Goal: Task Accomplishment & Management: Use online tool/utility

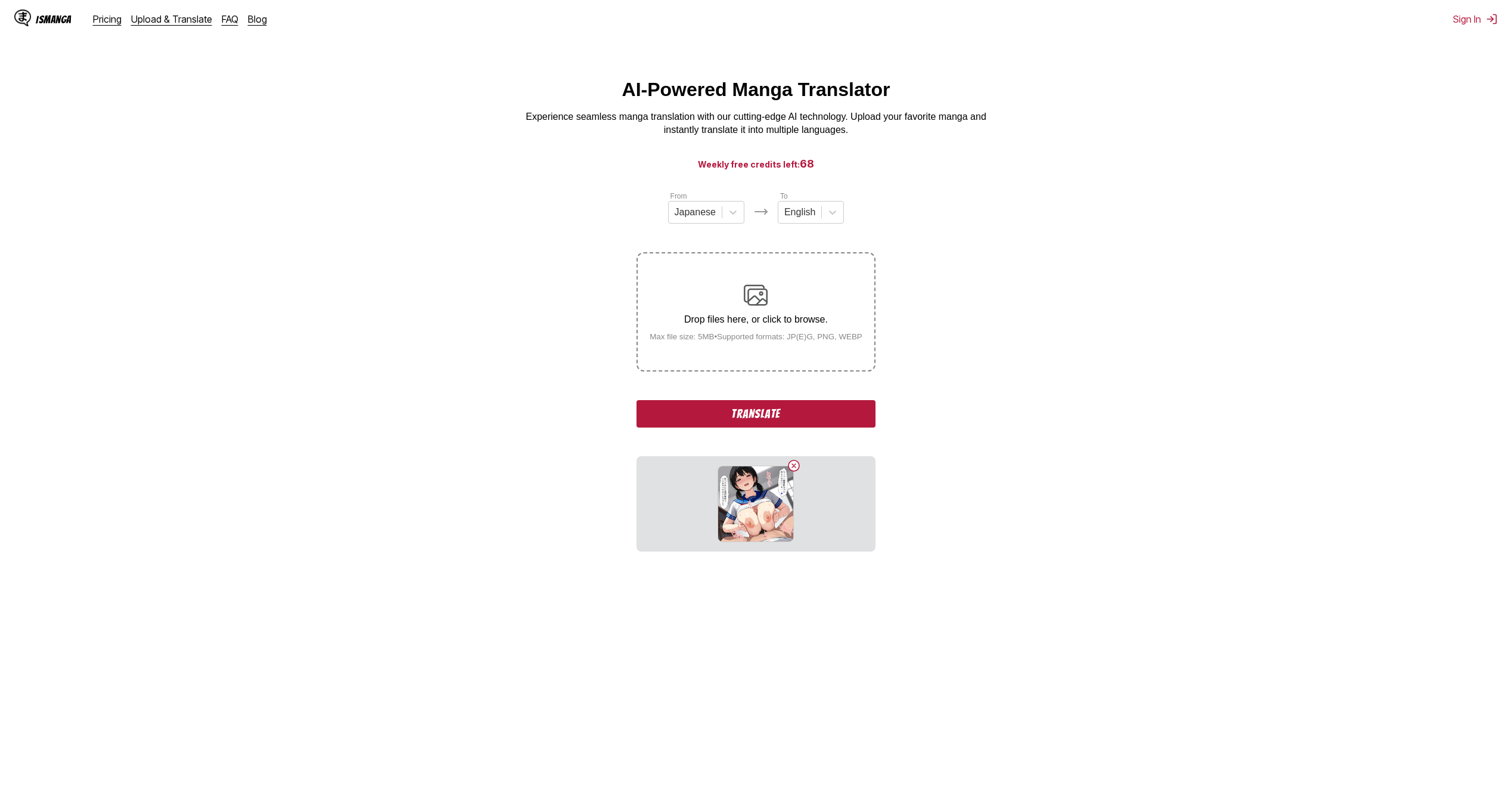
click at [753, 413] on button "Translate" at bounding box center [756, 414] width 238 height 27
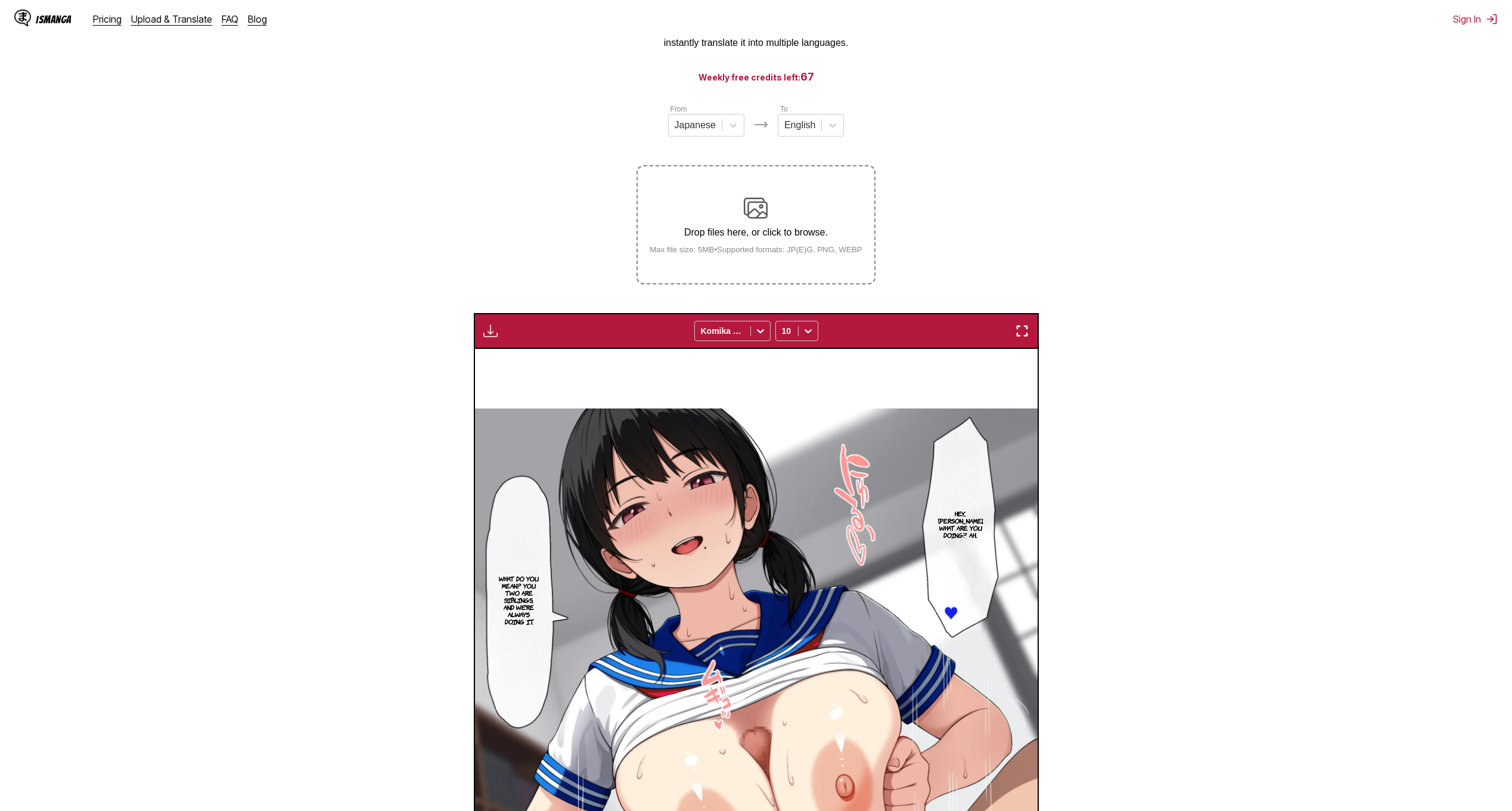
scroll to position [53, 0]
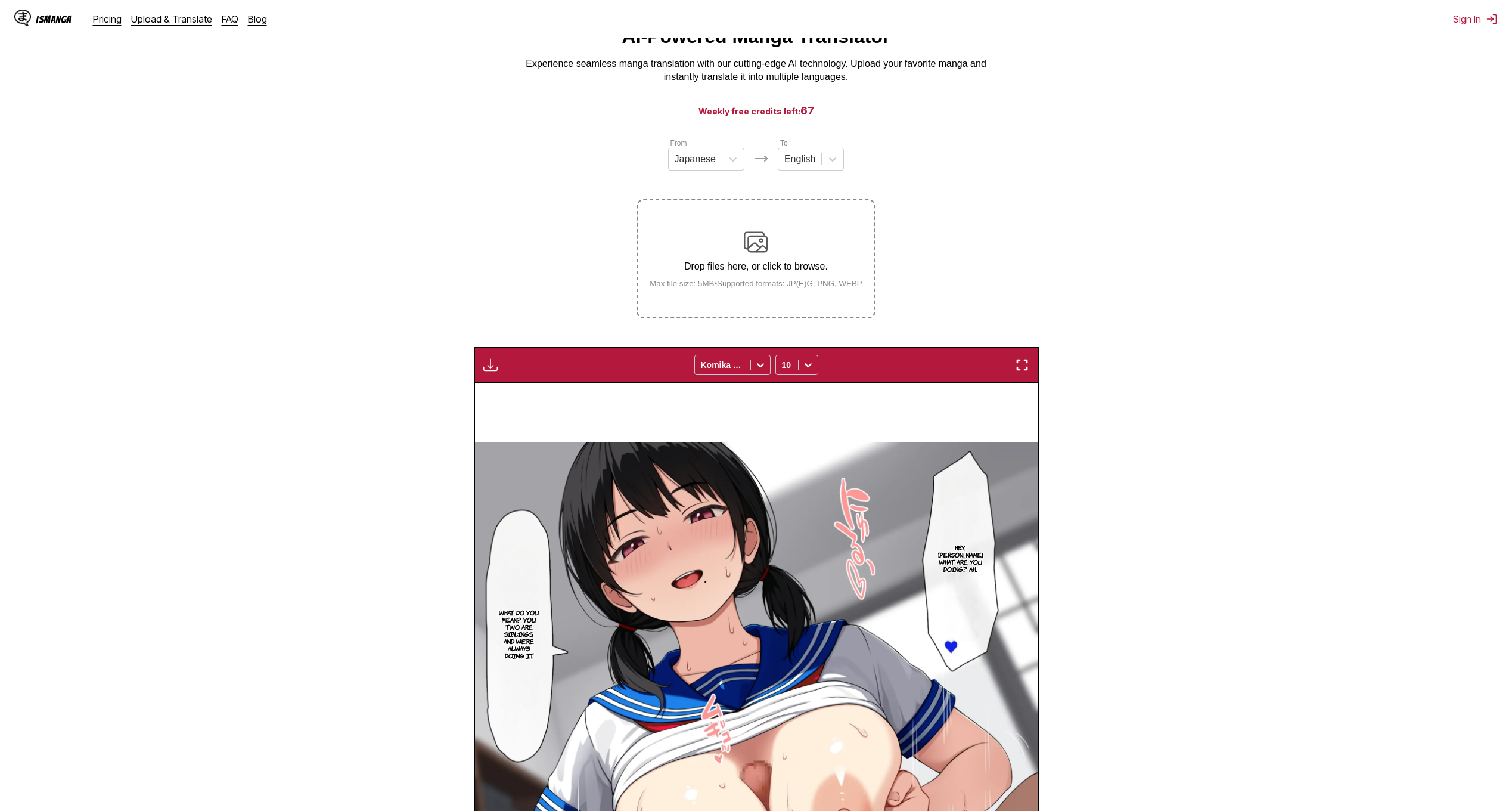
click at [757, 248] on img at bounding box center [756, 242] width 24 height 24
click at [0, 0] on input "Drop files here, or click to browse. Max file size: 5MB • Supported formats: JP…" at bounding box center [0, 0] width 0 height 0
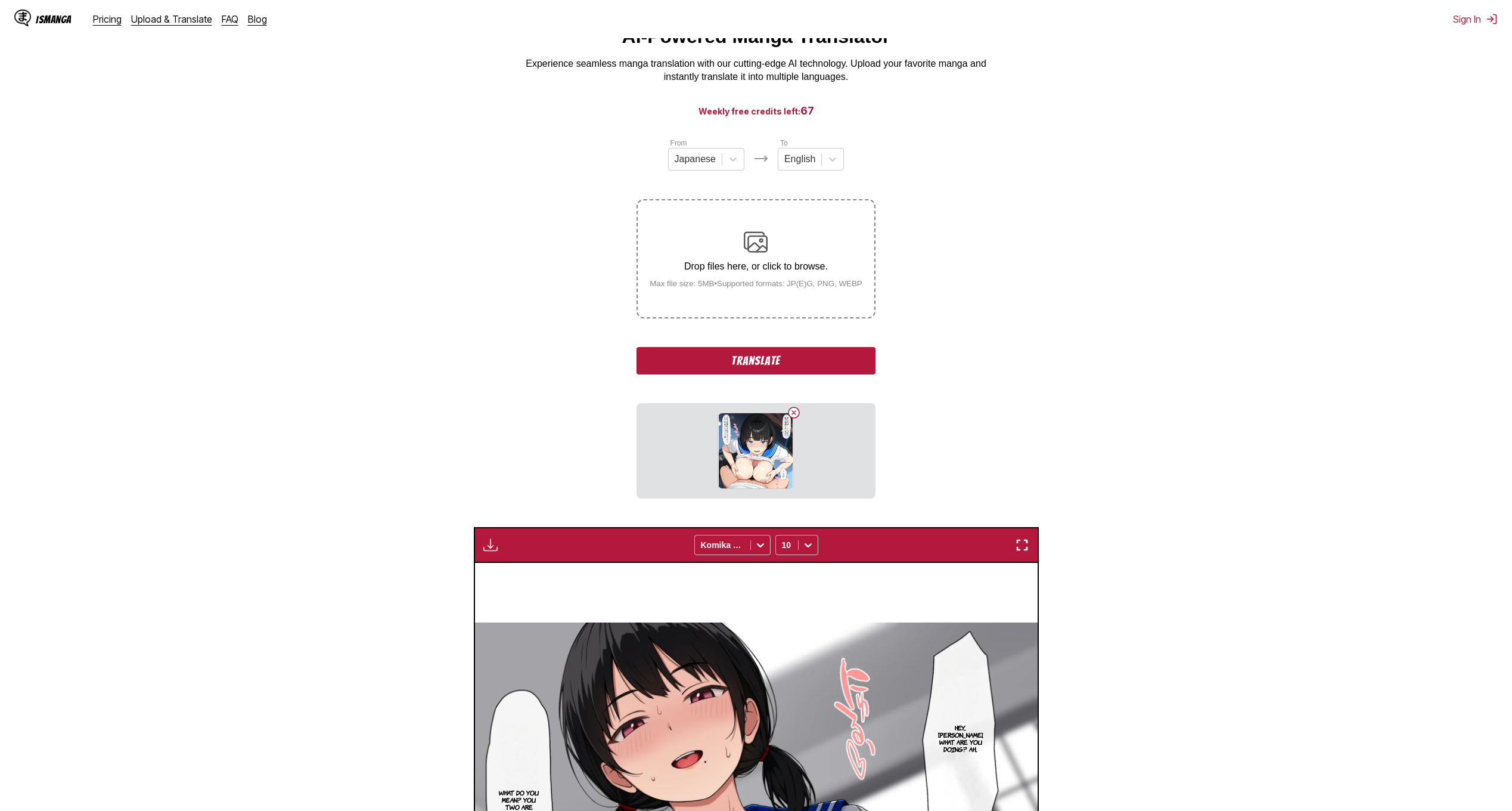
click at [755, 363] on button "Translate" at bounding box center [756, 360] width 238 height 27
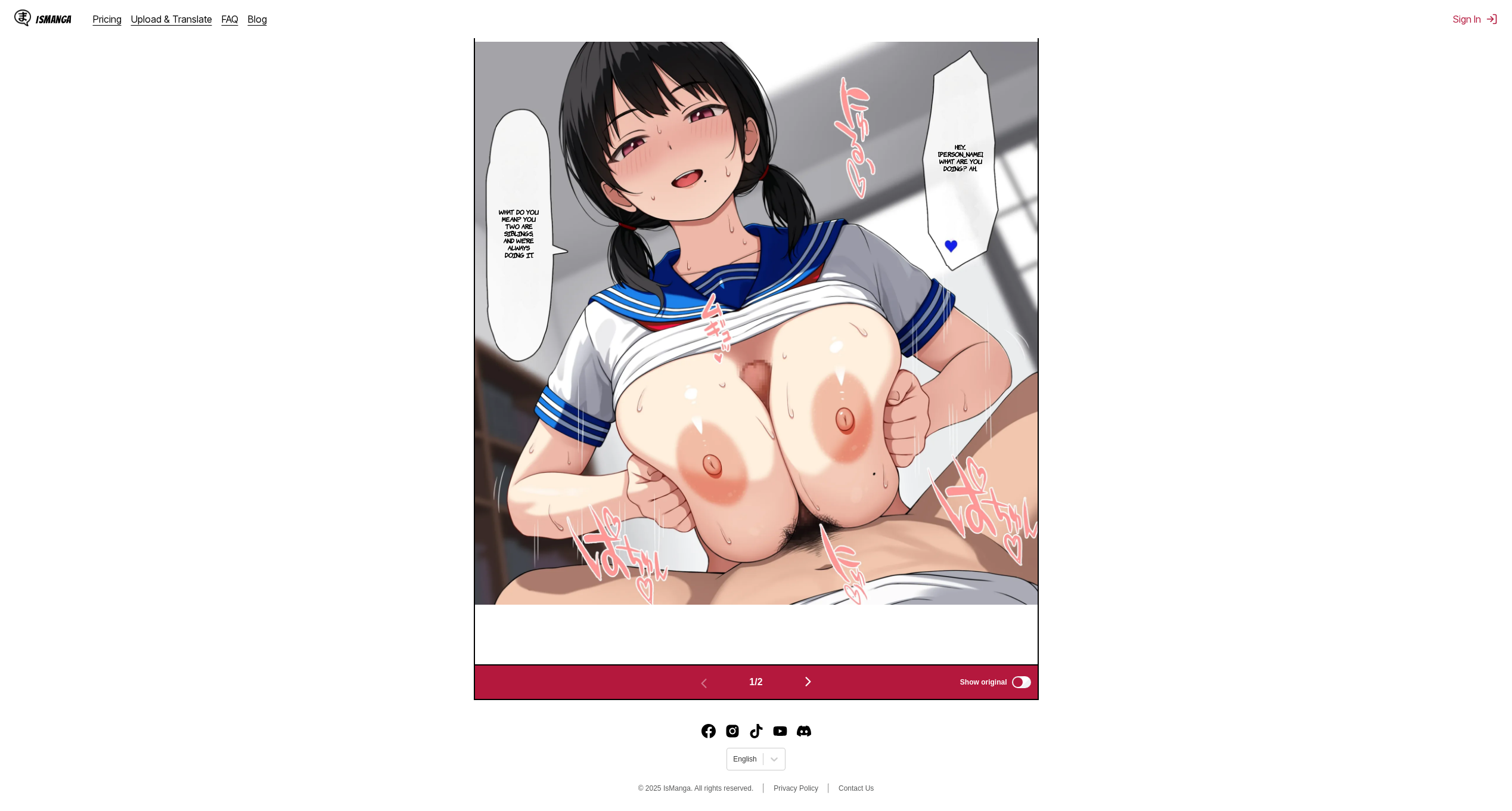
scroll to position [498, 0]
click at [814, 684] on img "button" at bounding box center [808, 681] width 15 height 15
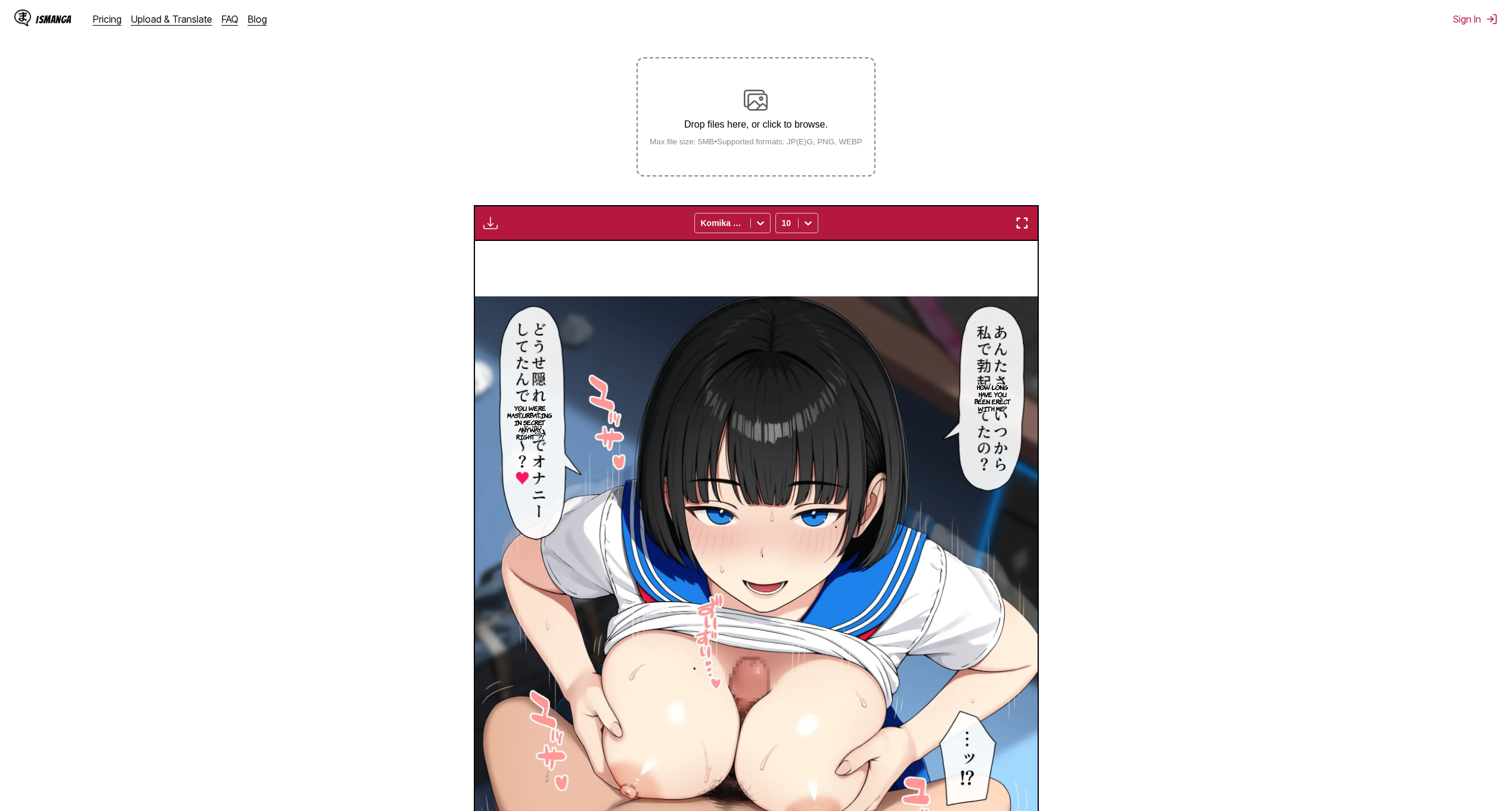
scroll to position [0, 0]
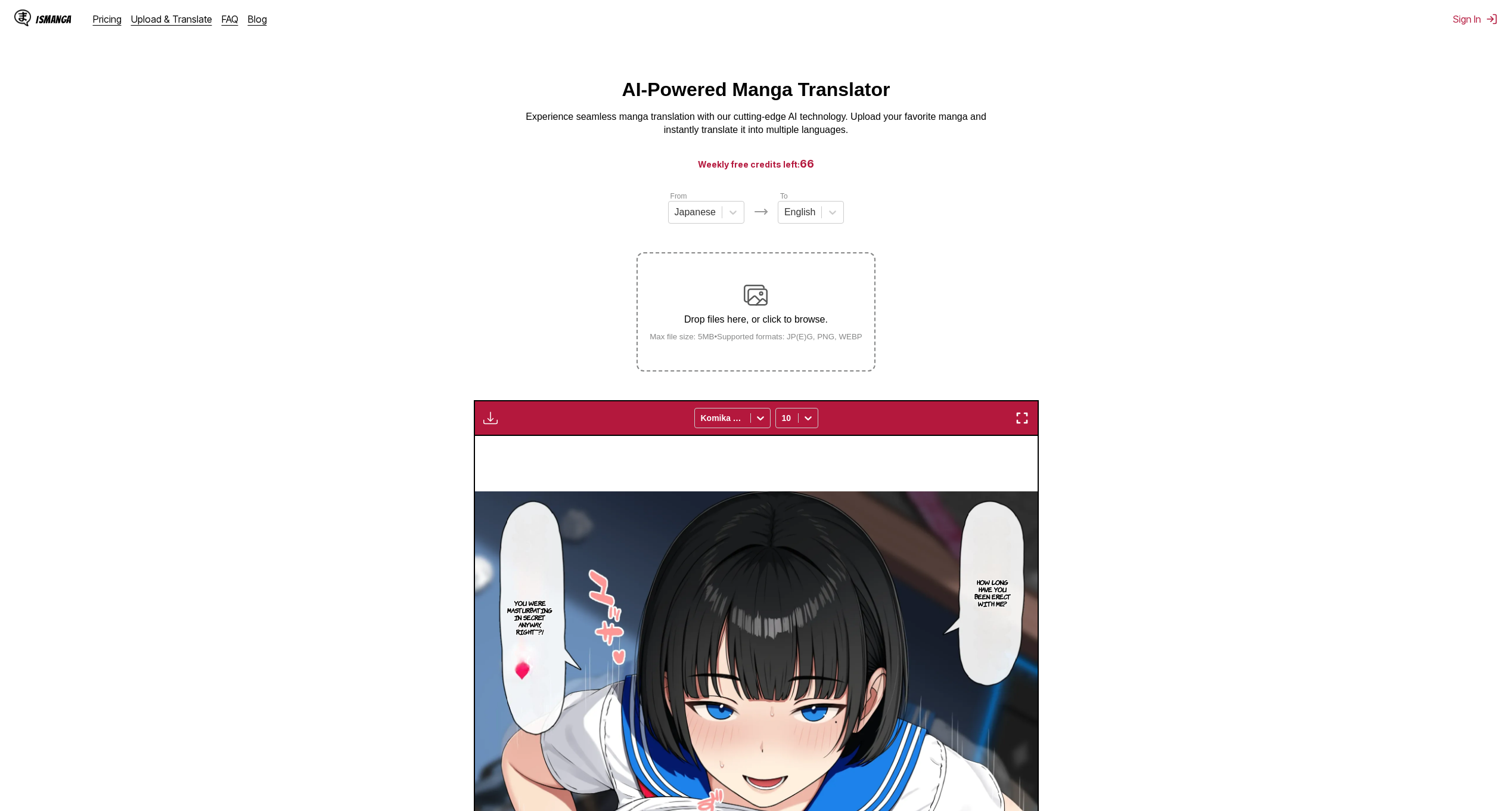
click at [764, 297] on img at bounding box center [756, 295] width 24 height 24
click at [0, 0] on input "Drop files here, or click to browse. Max file size: 5MB • Supported formats: JP…" at bounding box center [0, 0] width 0 height 0
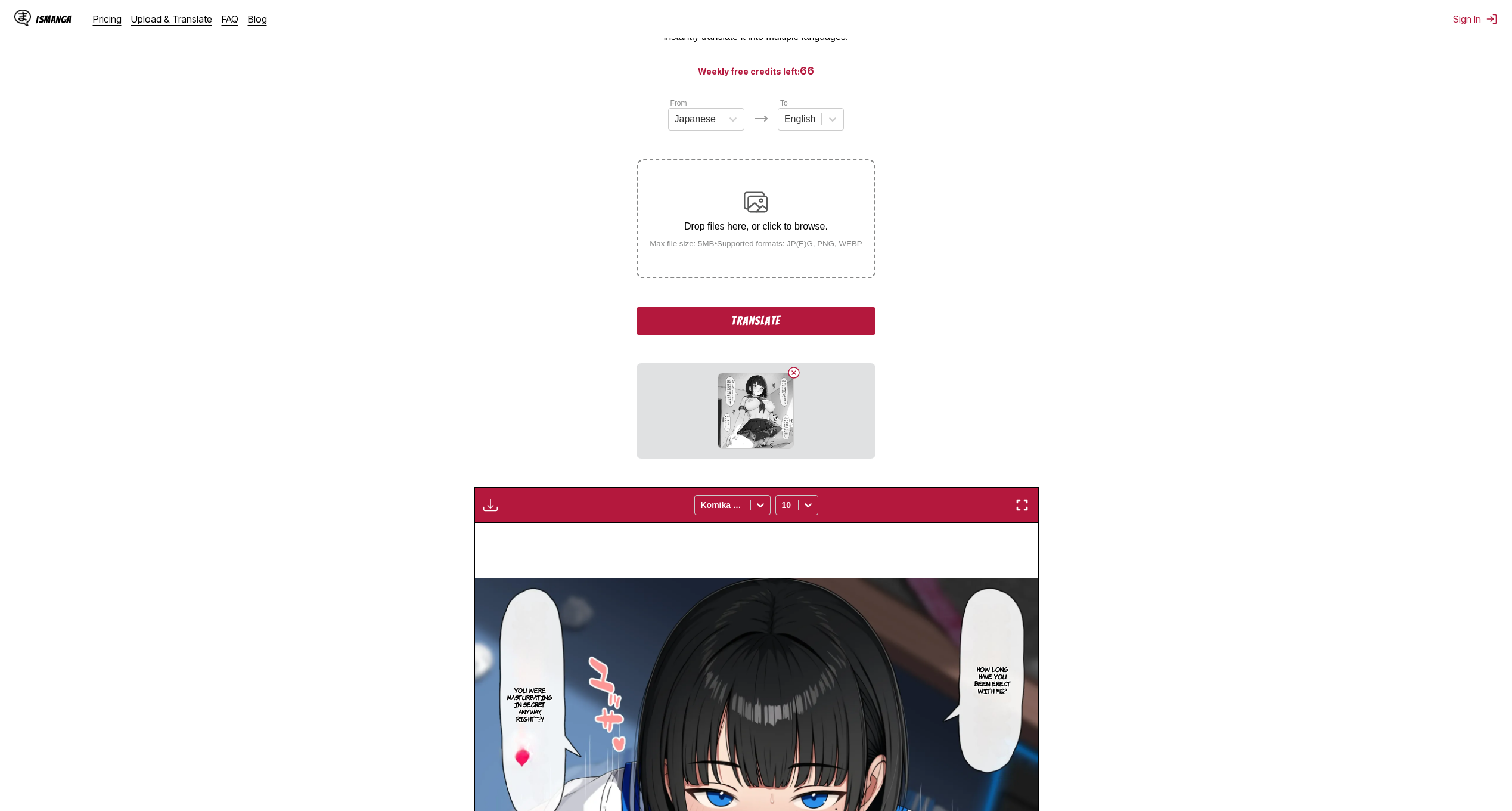
scroll to position [120, 0]
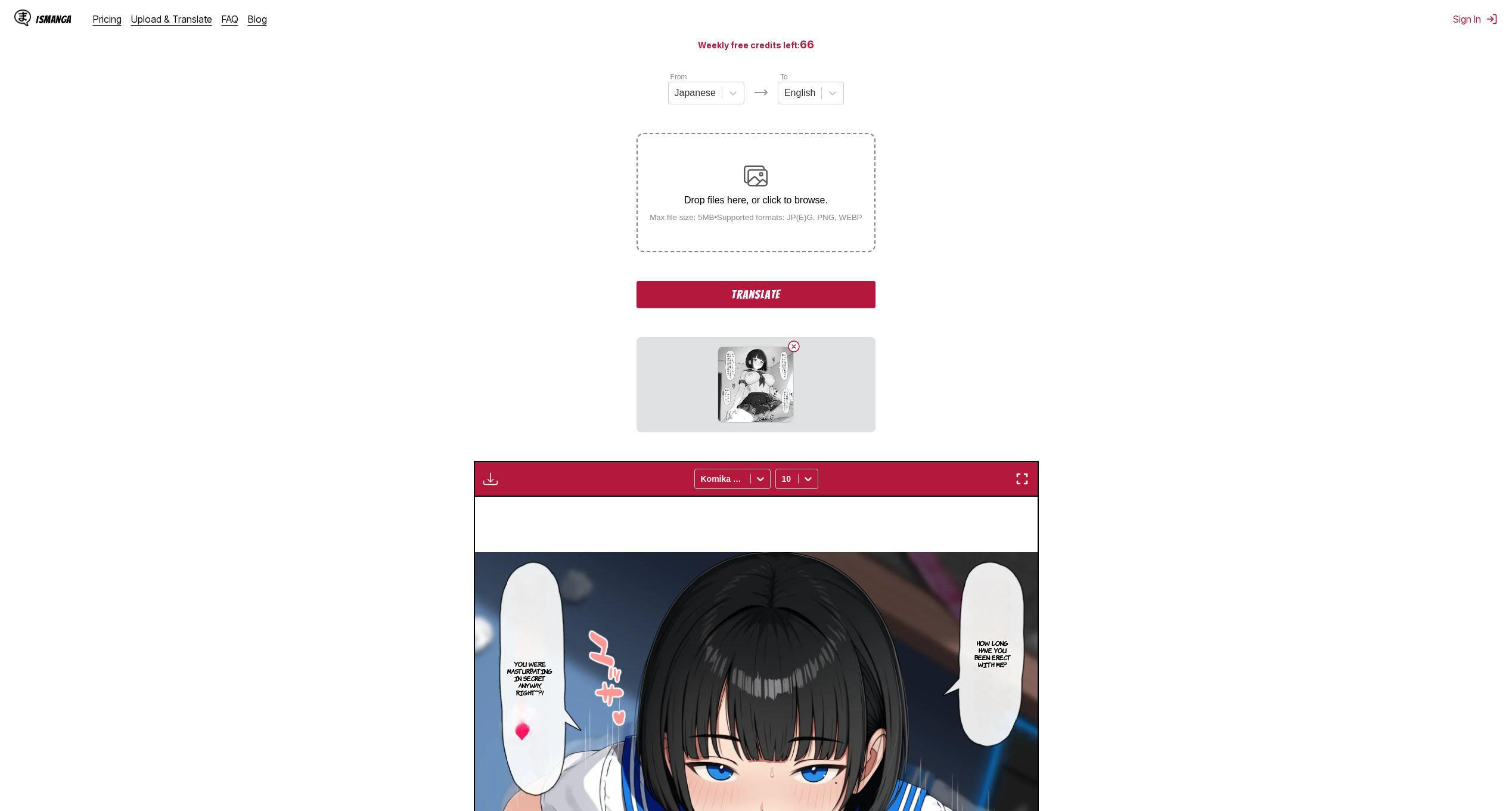
click at [754, 298] on button "Translate" at bounding box center [756, 295] width 238 height 27
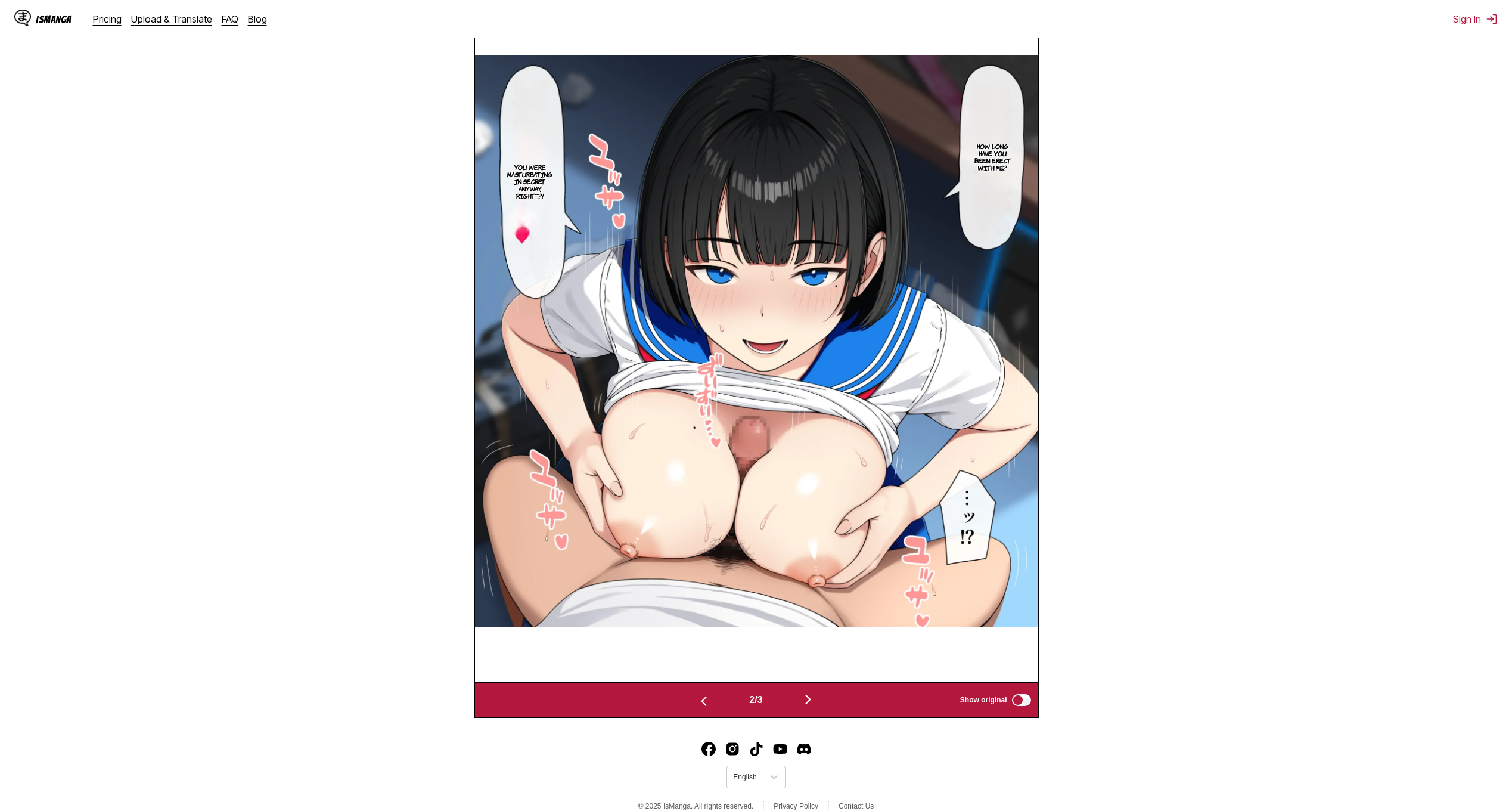
scroll to position [498, 0]
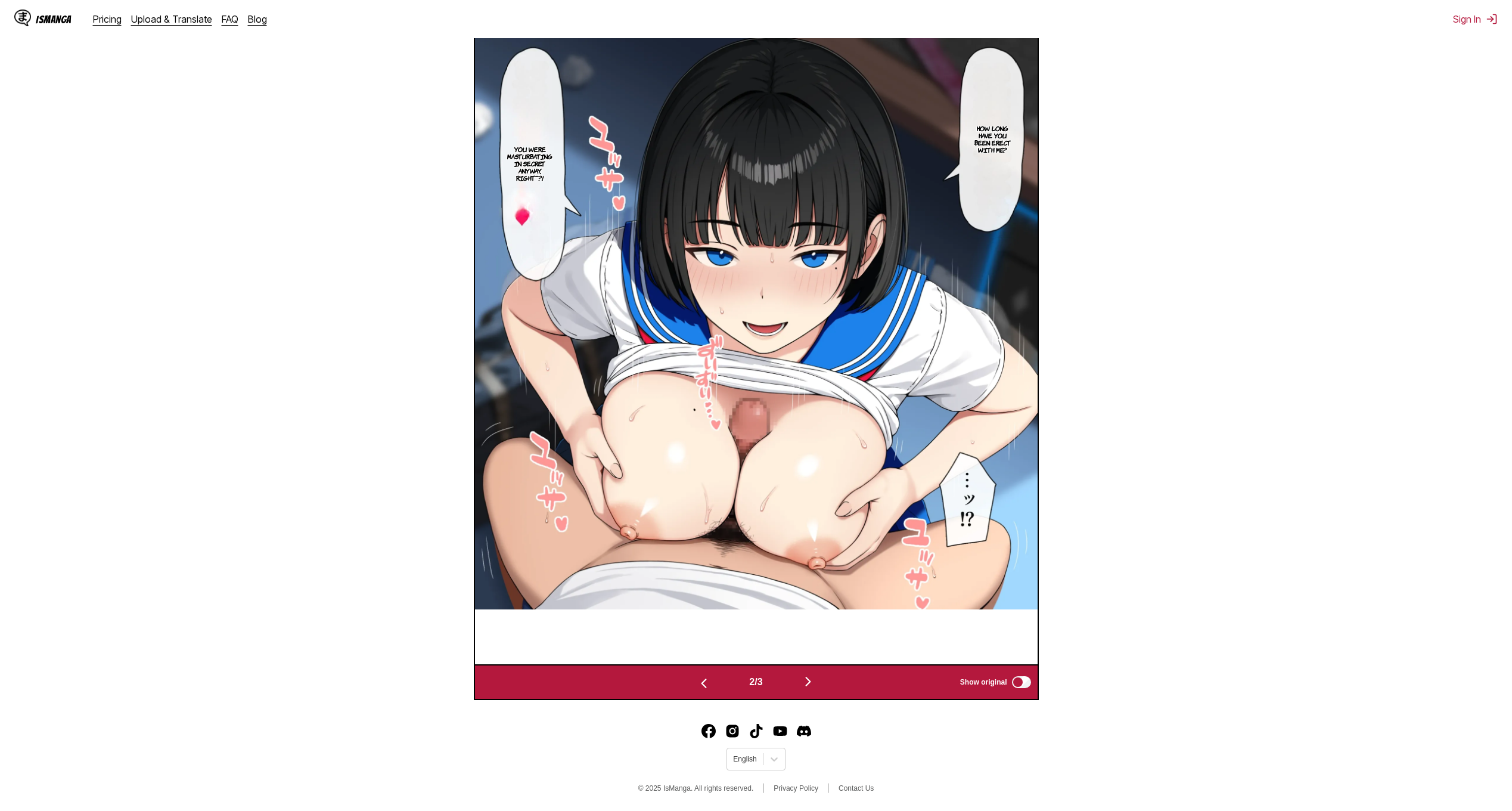
click at [815, 680] on img "button" at bounding box center [808, 681] width 15 height 15
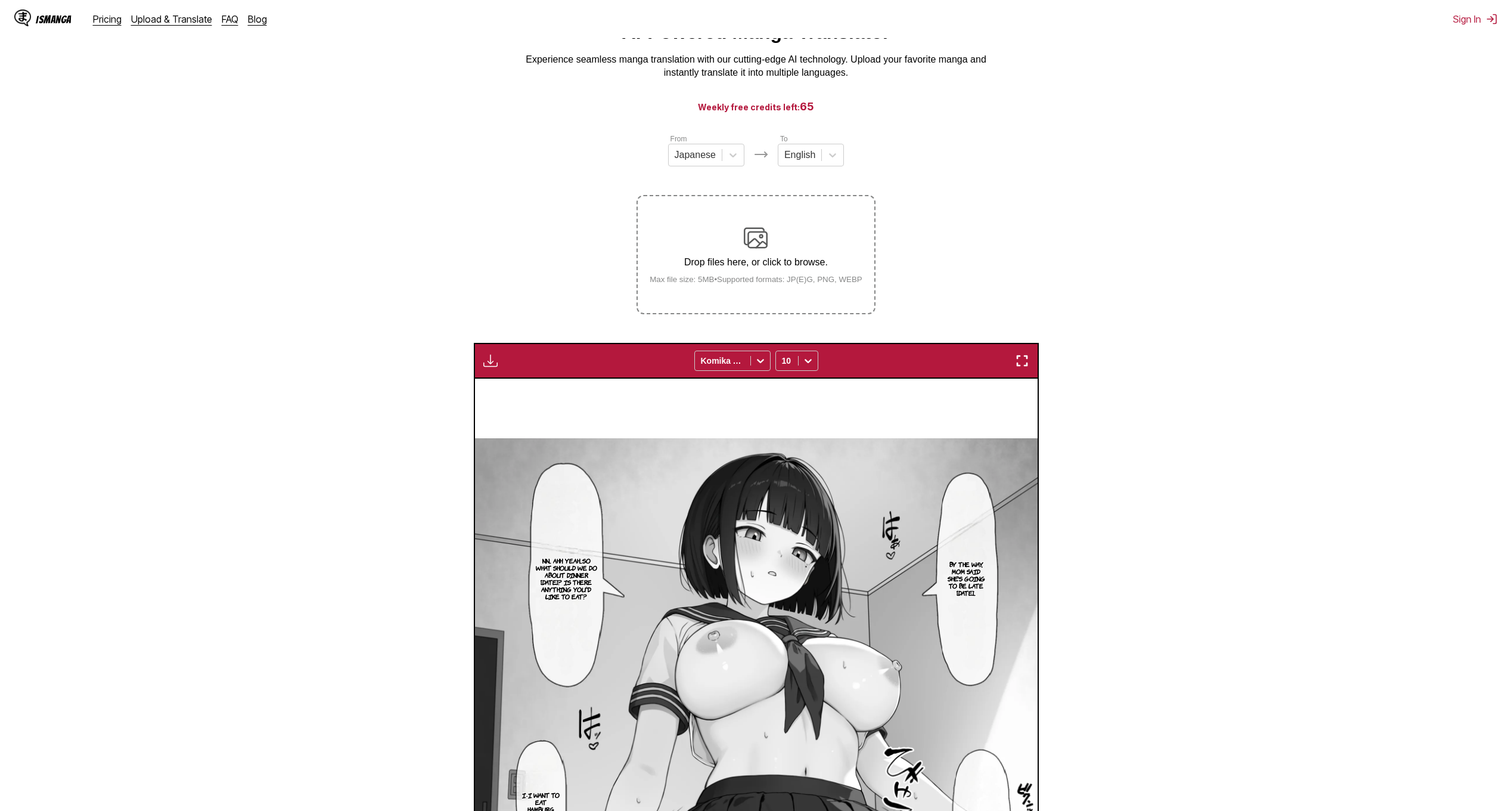
scroll to position [20, 0]
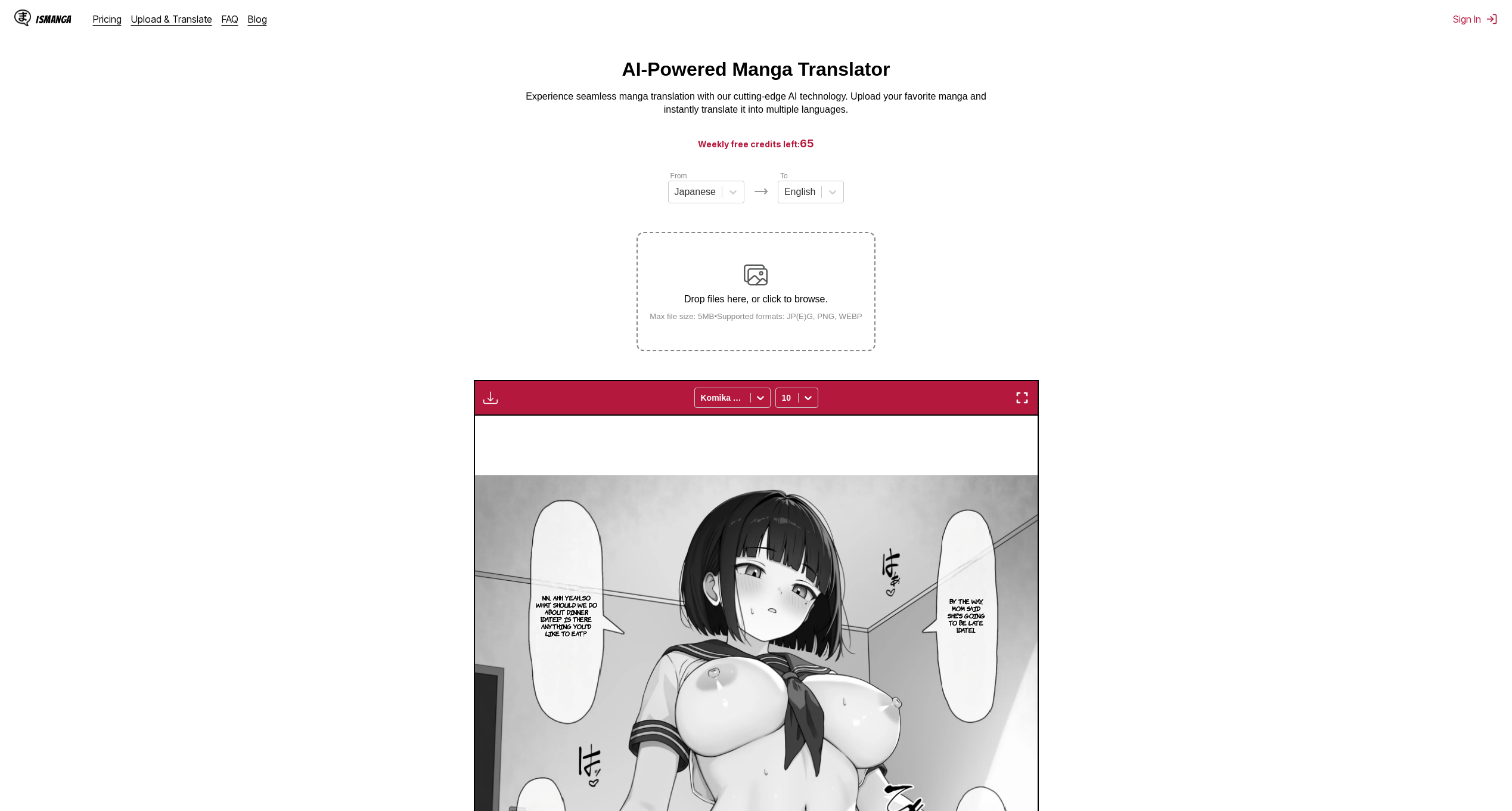
click at [762, 278] on img at bounding box center [756, 275] width 24 height 24
click at [0, 0] on input "Drop files here, or click to browse. Max file size: 5MB • Supported formats: JP…" at bounding box center [0, 0] width 0 height 0
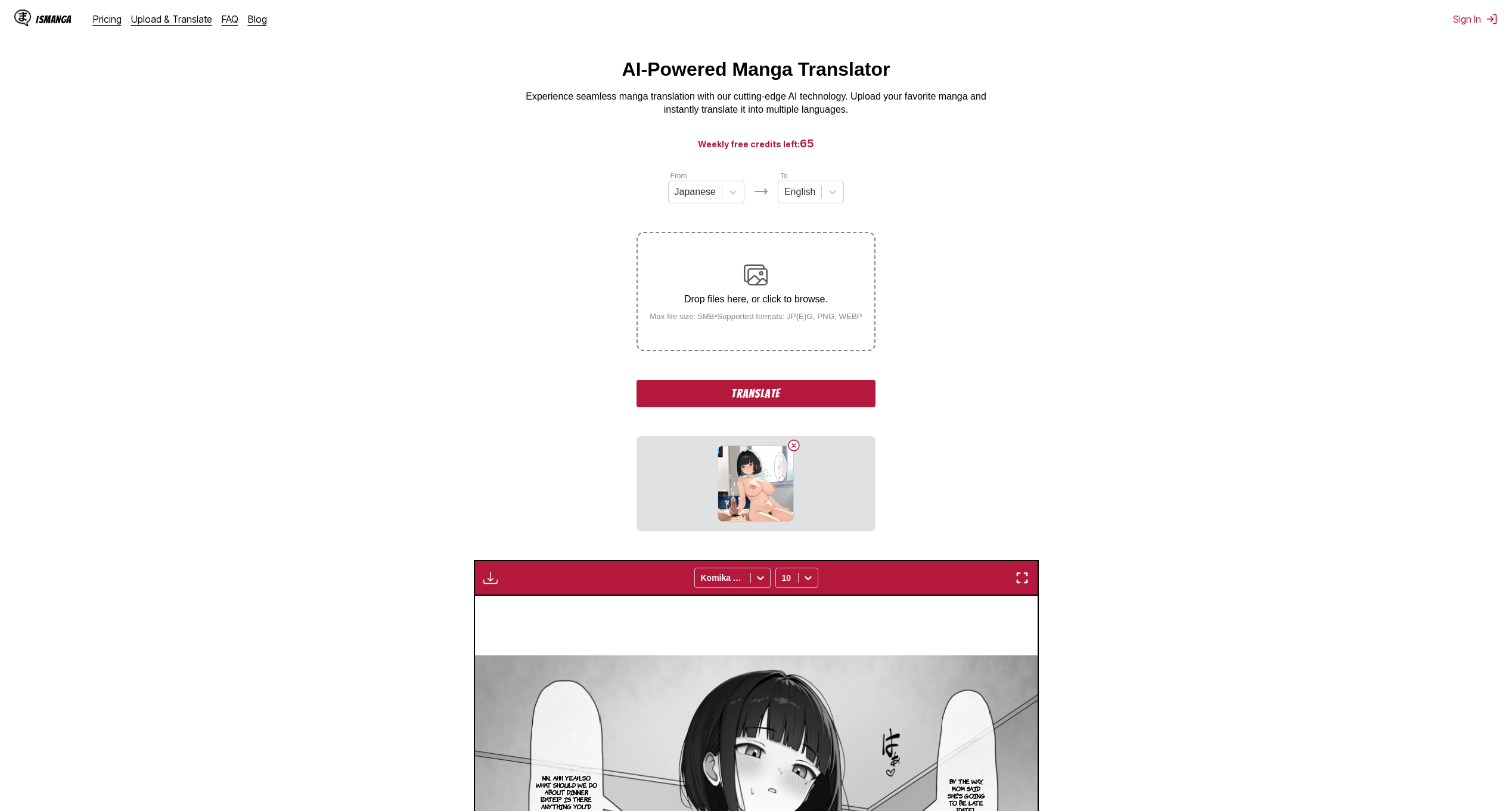
click at [768, 396] on button "Translate" at bounding box center [756, 394] width 238 height 27
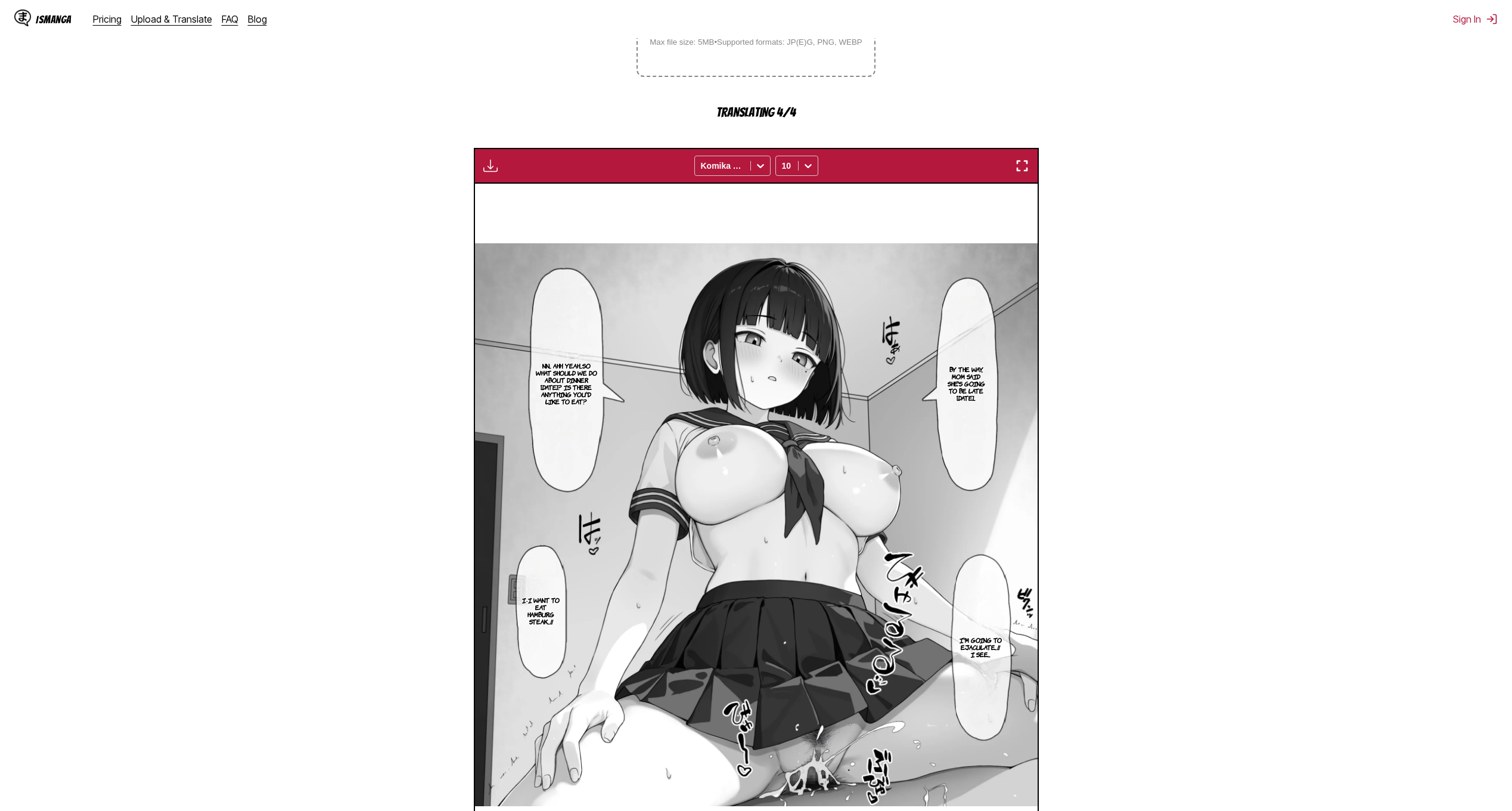
scroll to position [437, 0]
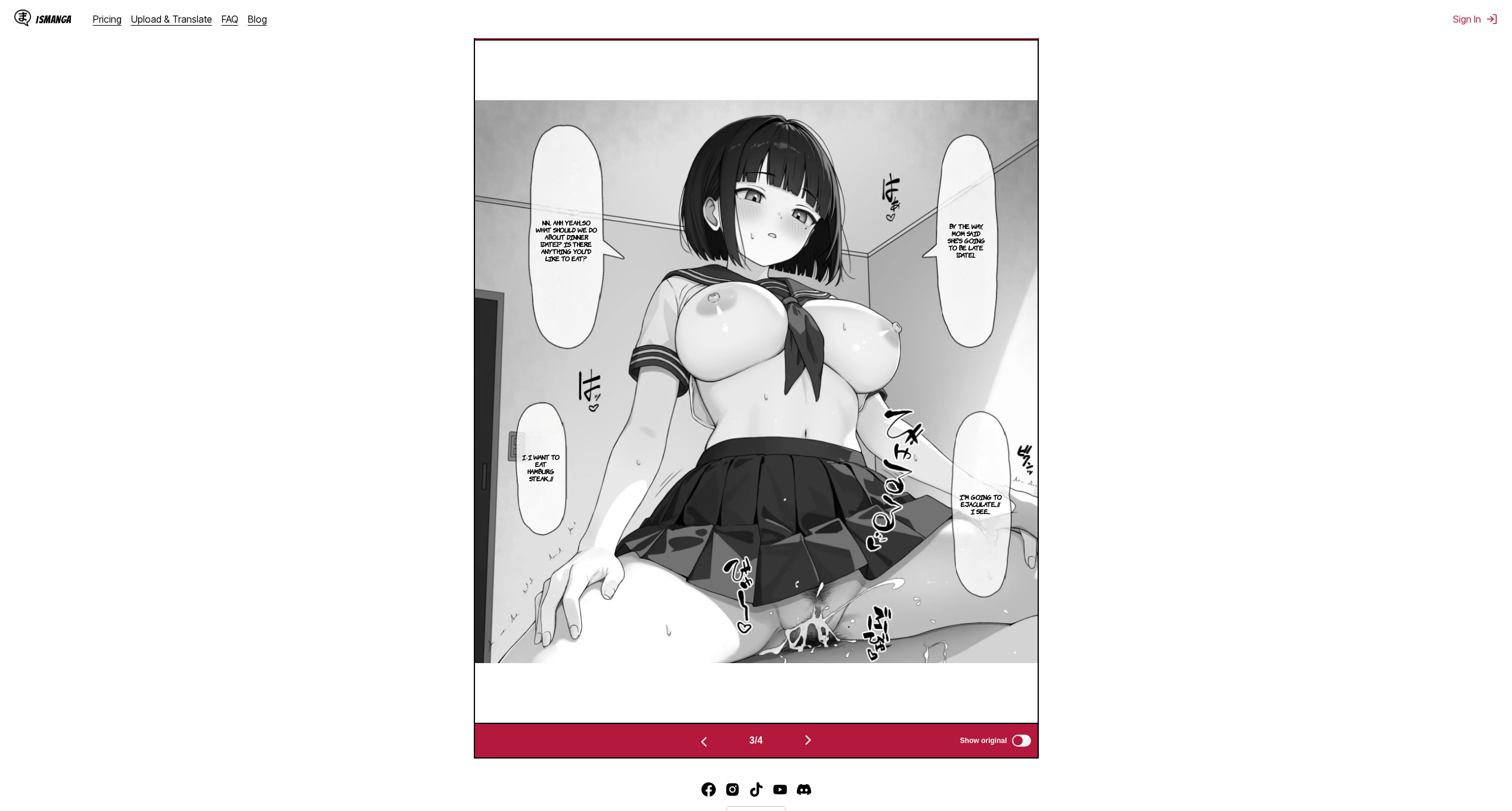
click at [814, 739] on img "button" at bounding box center [808, 739] width 15 height 15
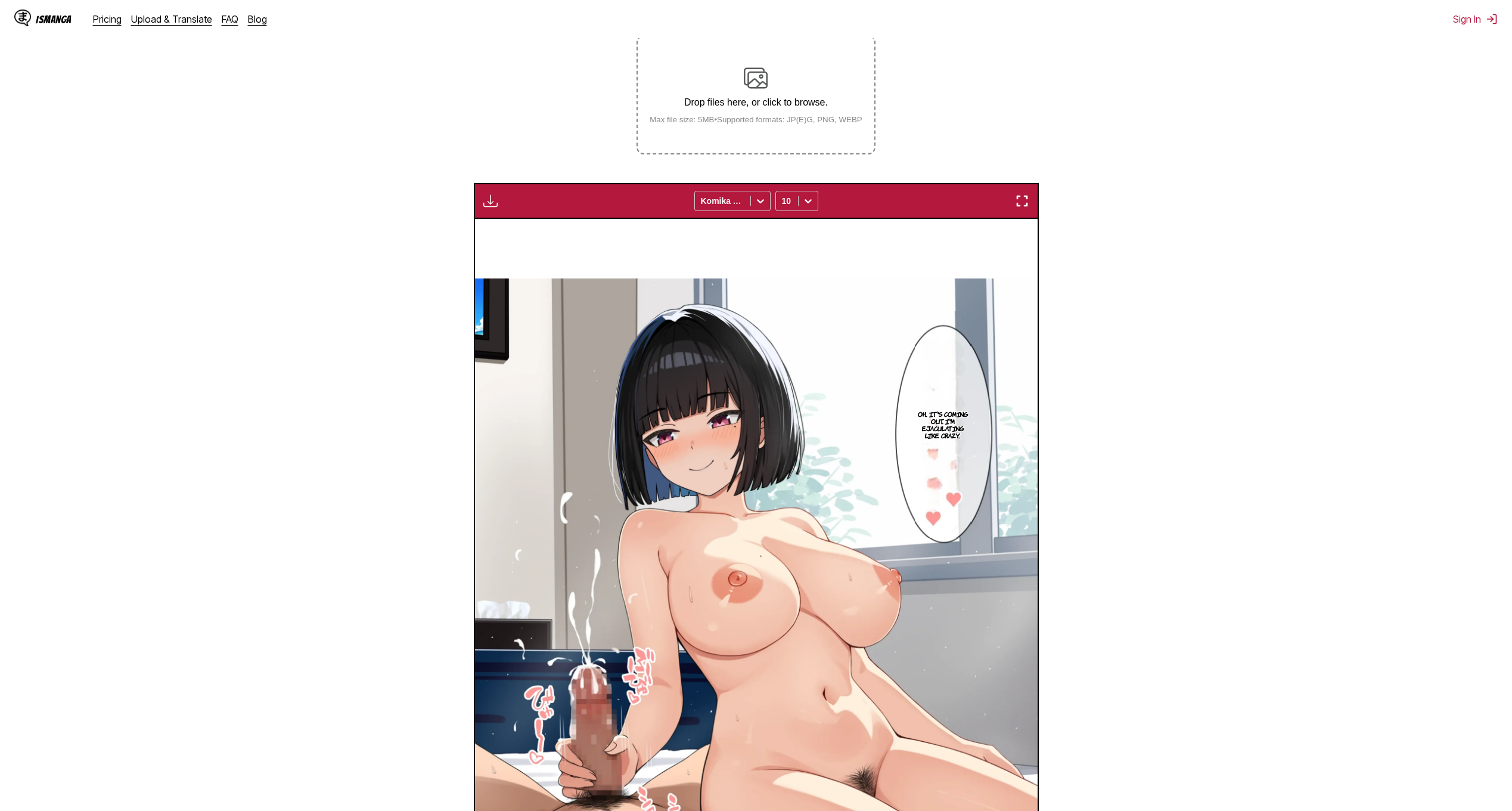
scroll to position [216, 0]
click at [756, 88] on img at bounding box center [756, 79] width 24 height 24
click at [0, 0] on input "Drop files here, or click to browse. Max file size: 5MB • Supported formats: JP…" at bounding box center [0, 0] width 0 height 0
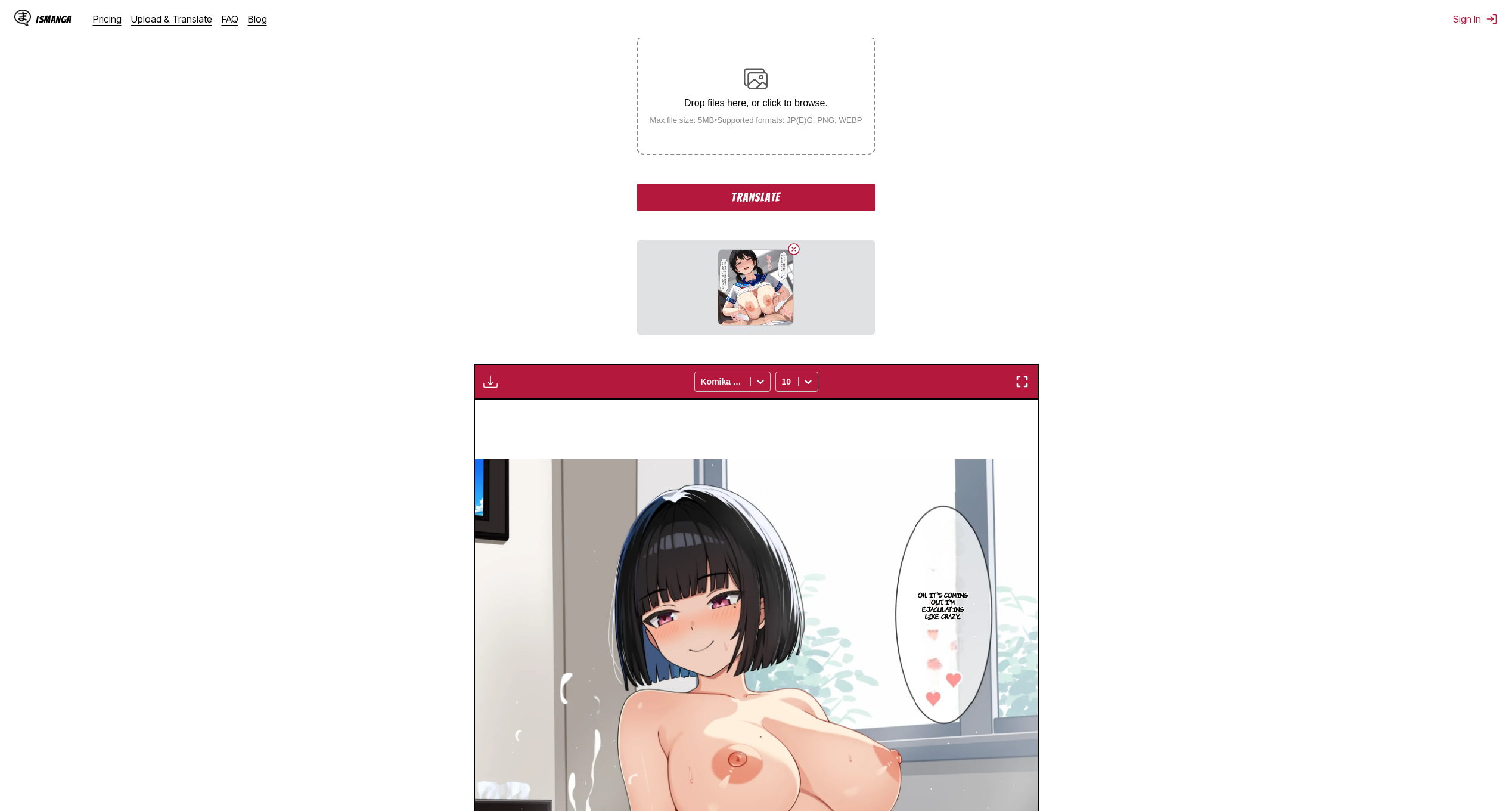
click at [783, 199] on button "Translate" at bounding box center [756, 197] width 238 height 27
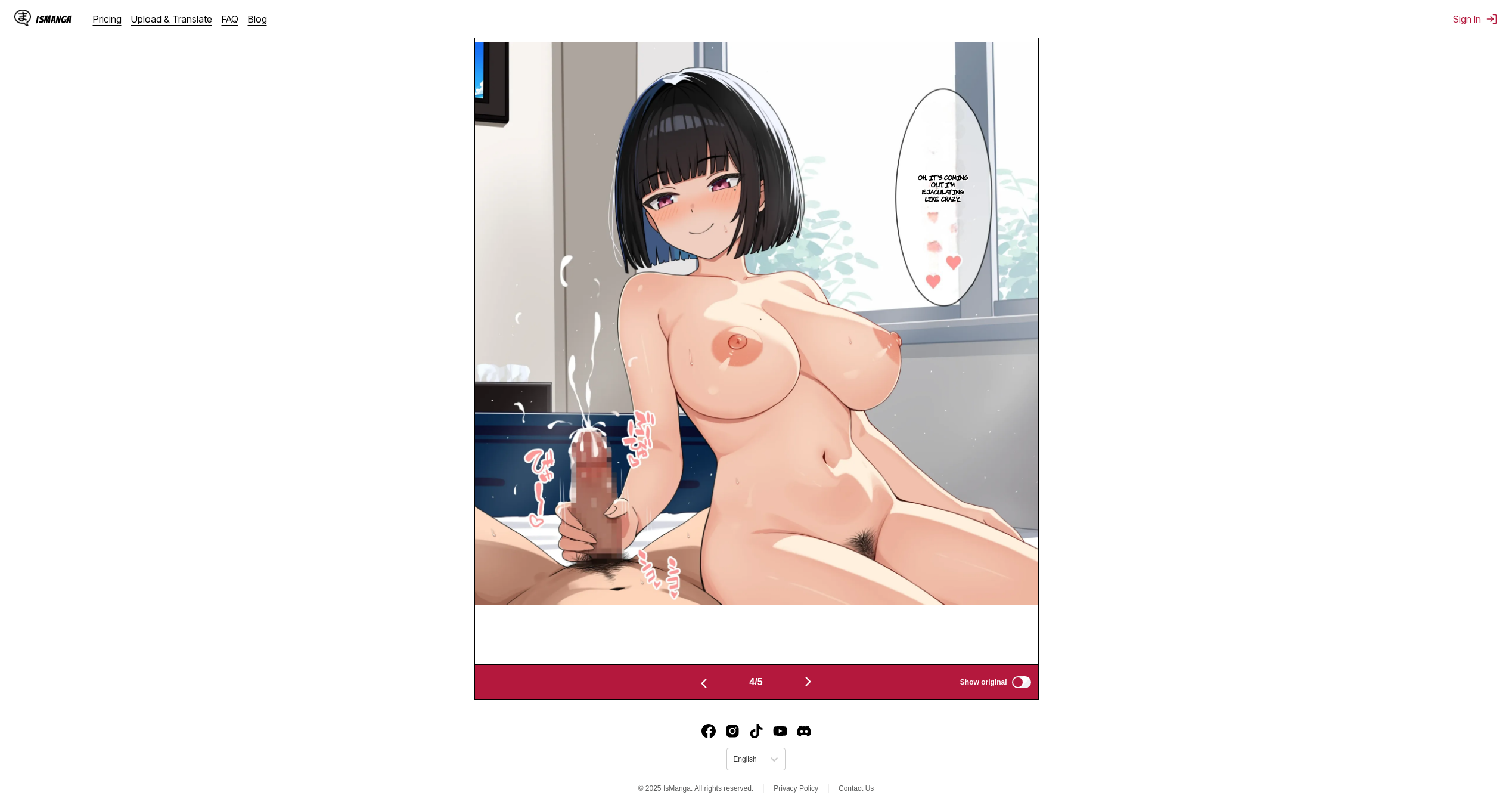
click at [811, 683] on img "button" at bounding box center [808, 681] width 15 height 15
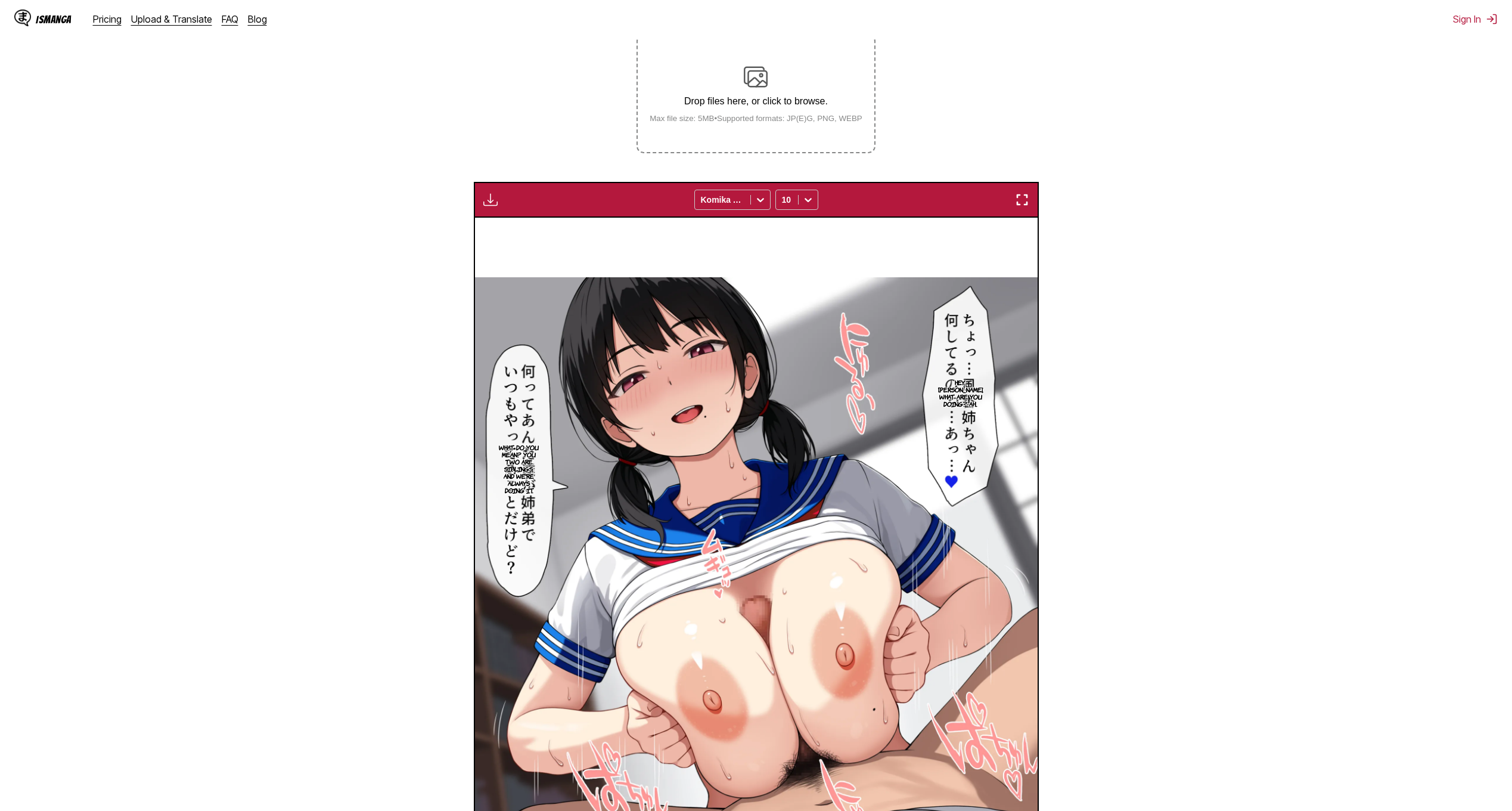
scroll to position [217, 0]
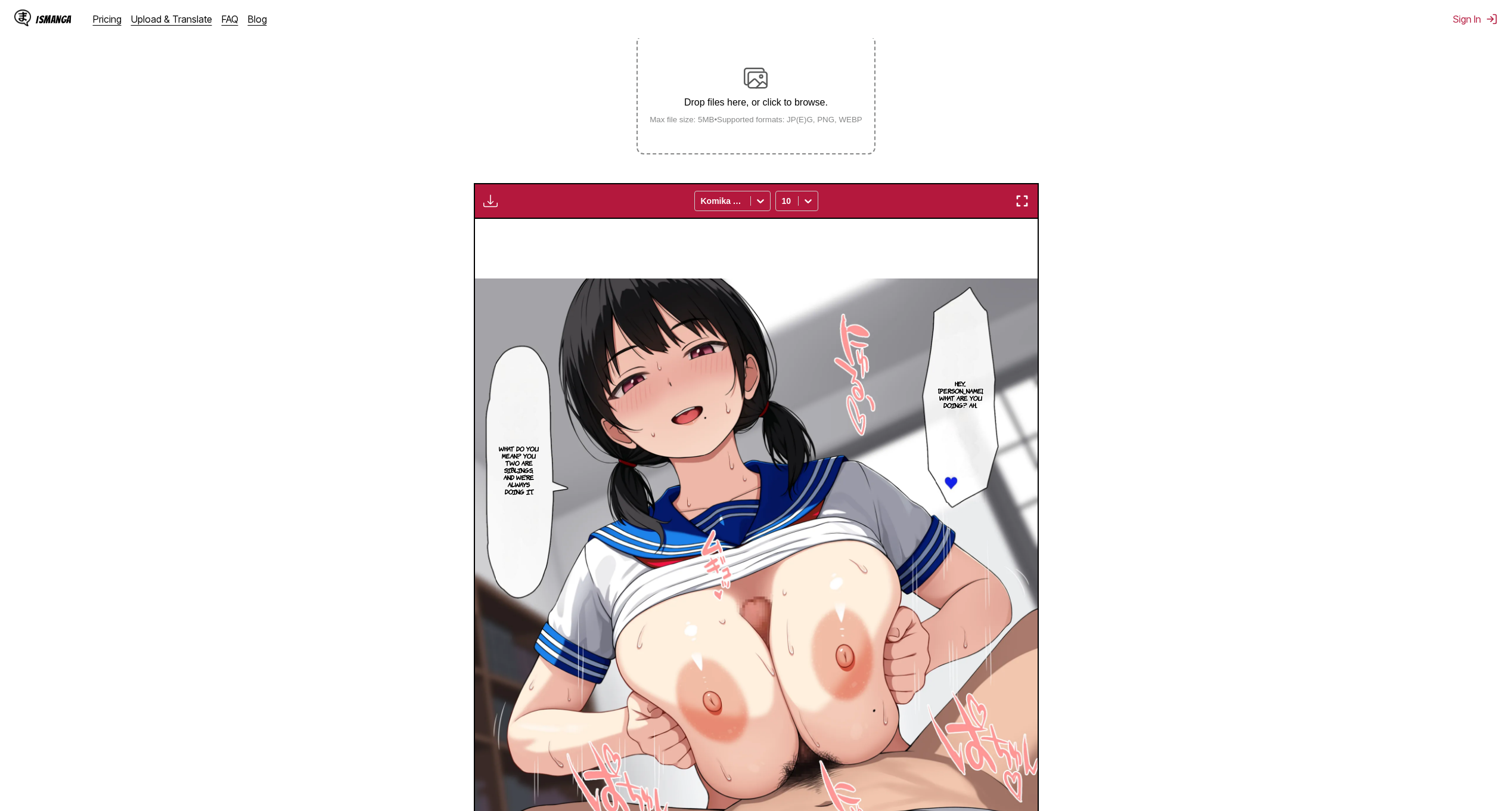
click at [730, 73] on div "Drop files here, or click to browse. Max file size: 5MB • Supported formats: JP…" at bounding box center [756, 96] width 232 height 58
click at [0, 0] on input "Drop files here, or click to browse. Max file size: 5MB • Supported formats: JP…" at bounding box center [0, 0] width 0 height 0
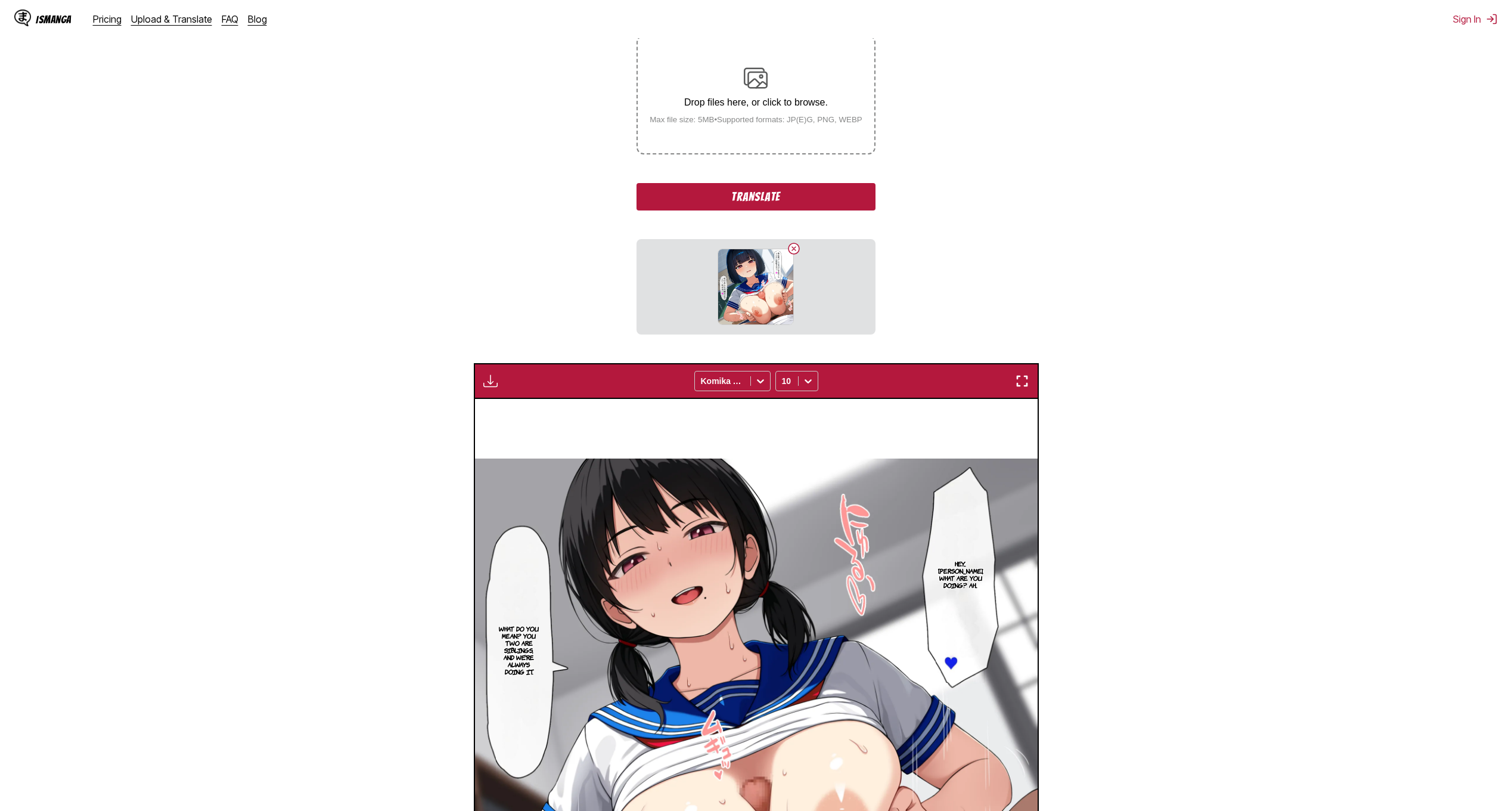
click at [804, 205] on button "Translate" at bounding box center [756, 196] width 238 height 27
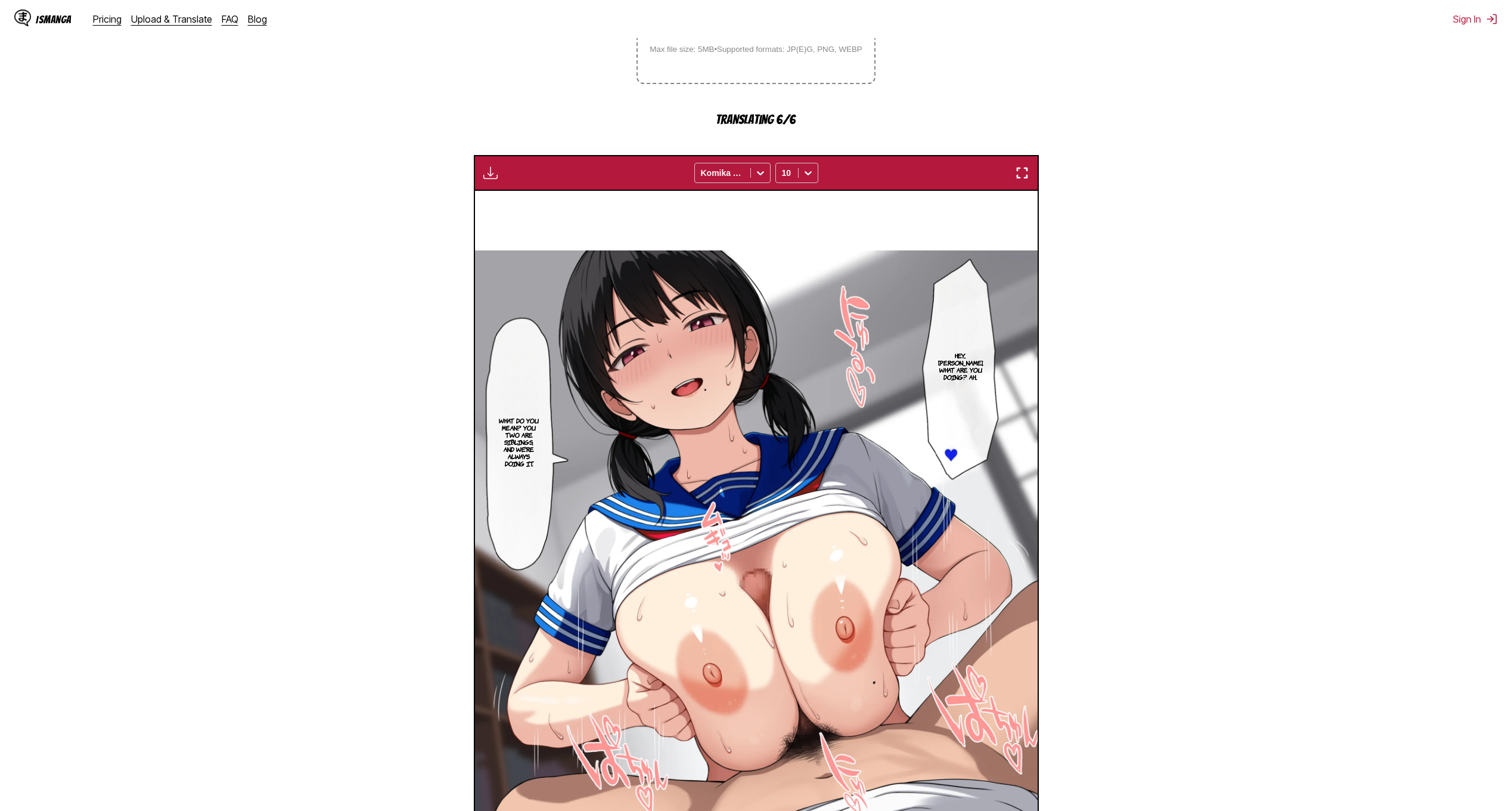
scroll to position [498, 0]
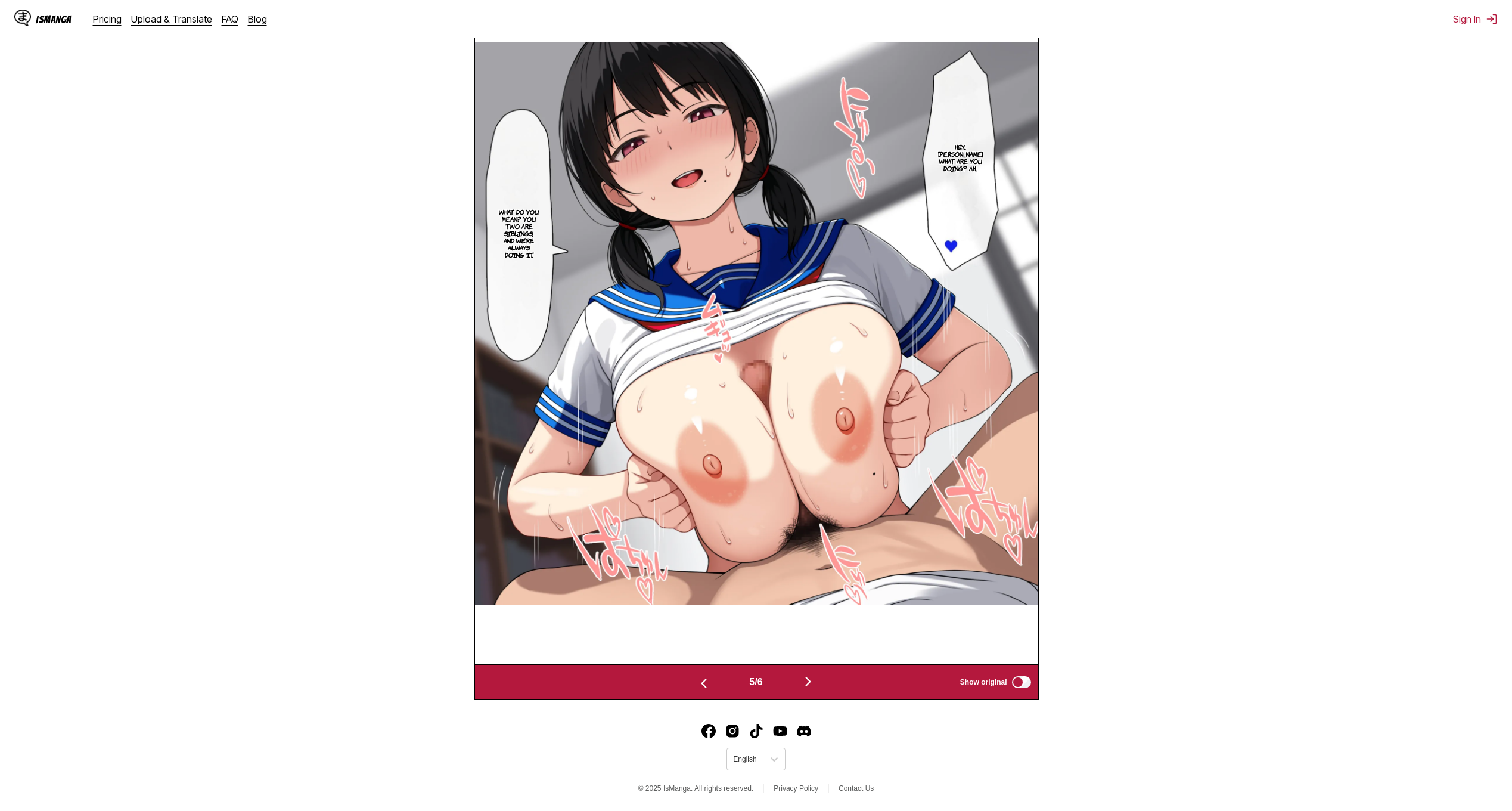
click at [809, 682] on img "button" at bounding box center [808, 681] width 15 height 15
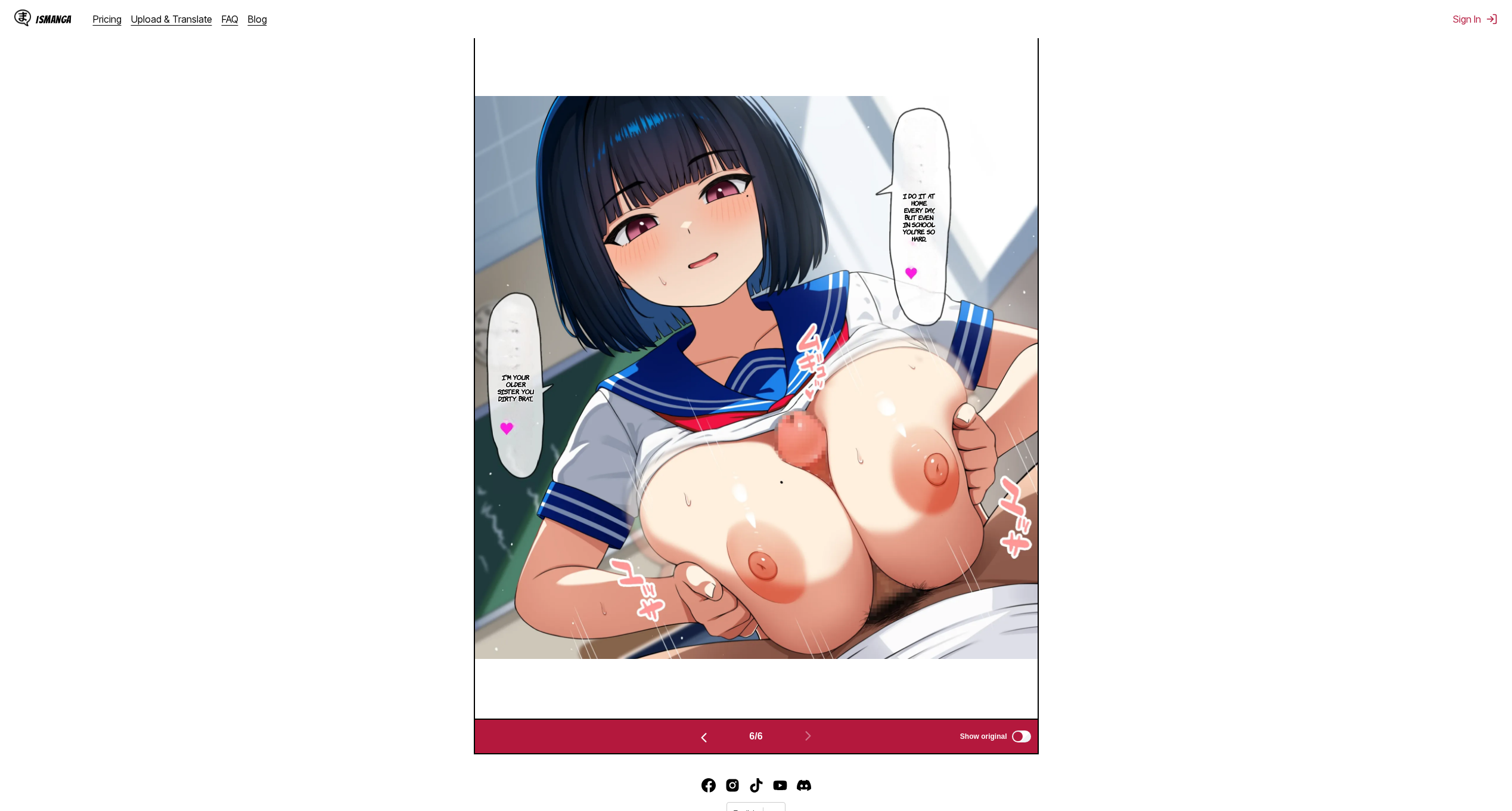
scroll to position [437, 0]
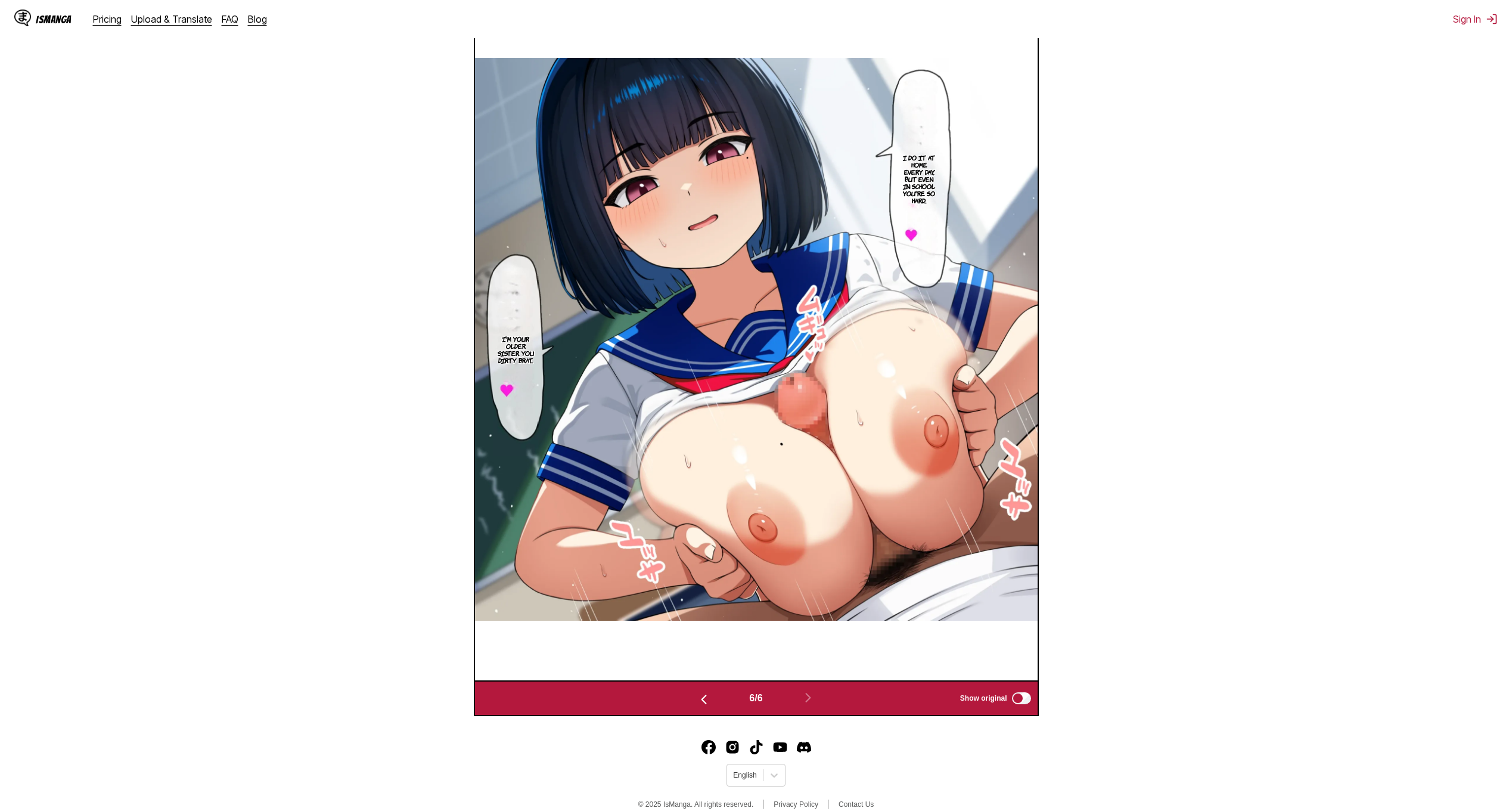
click at [703, 701] on img "button" at bounding box center [703, 699] width 15 height 15
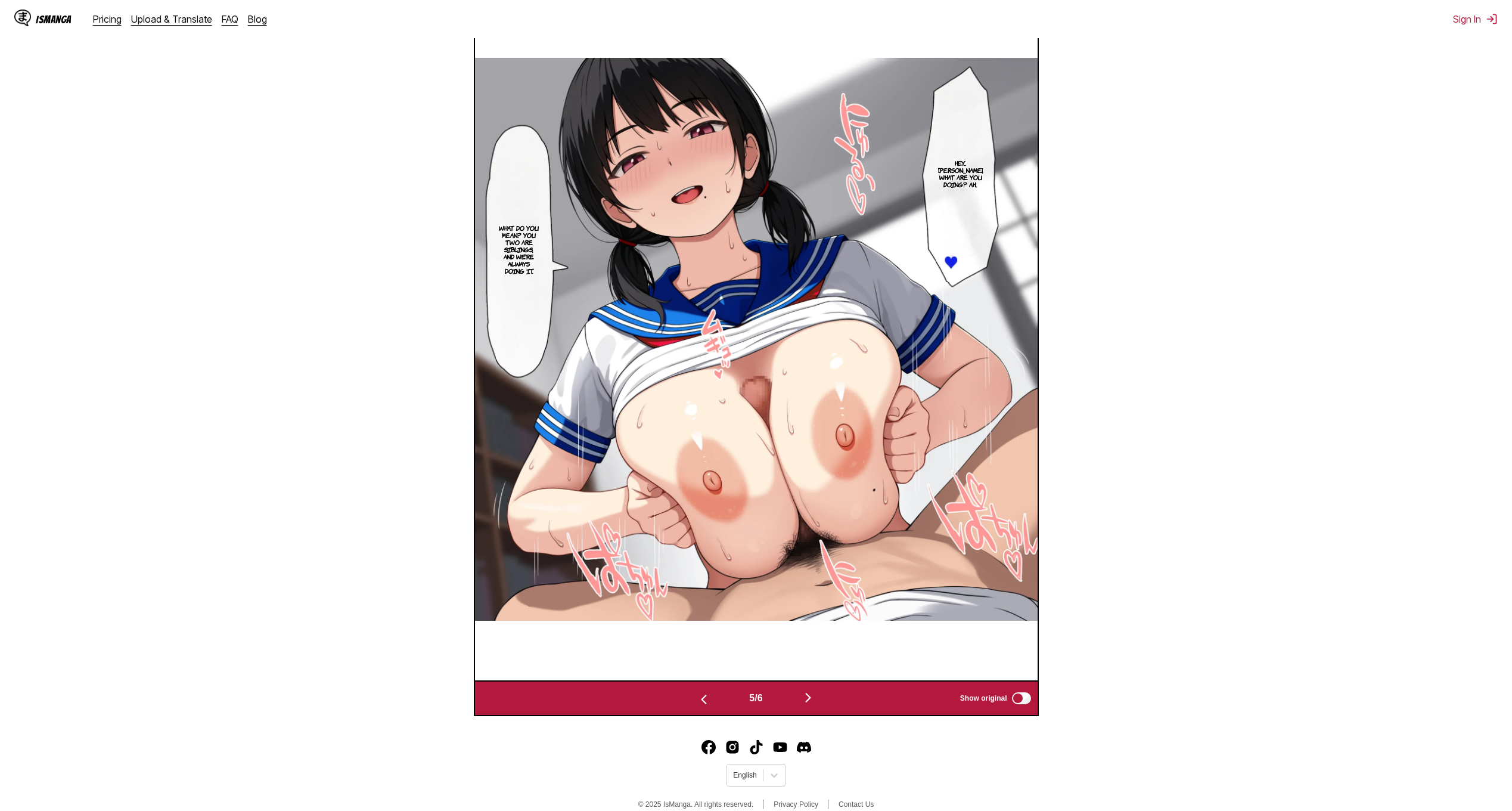
click at [703, 701] on img "button" at bounding box center [703, 699] width 15 height 15
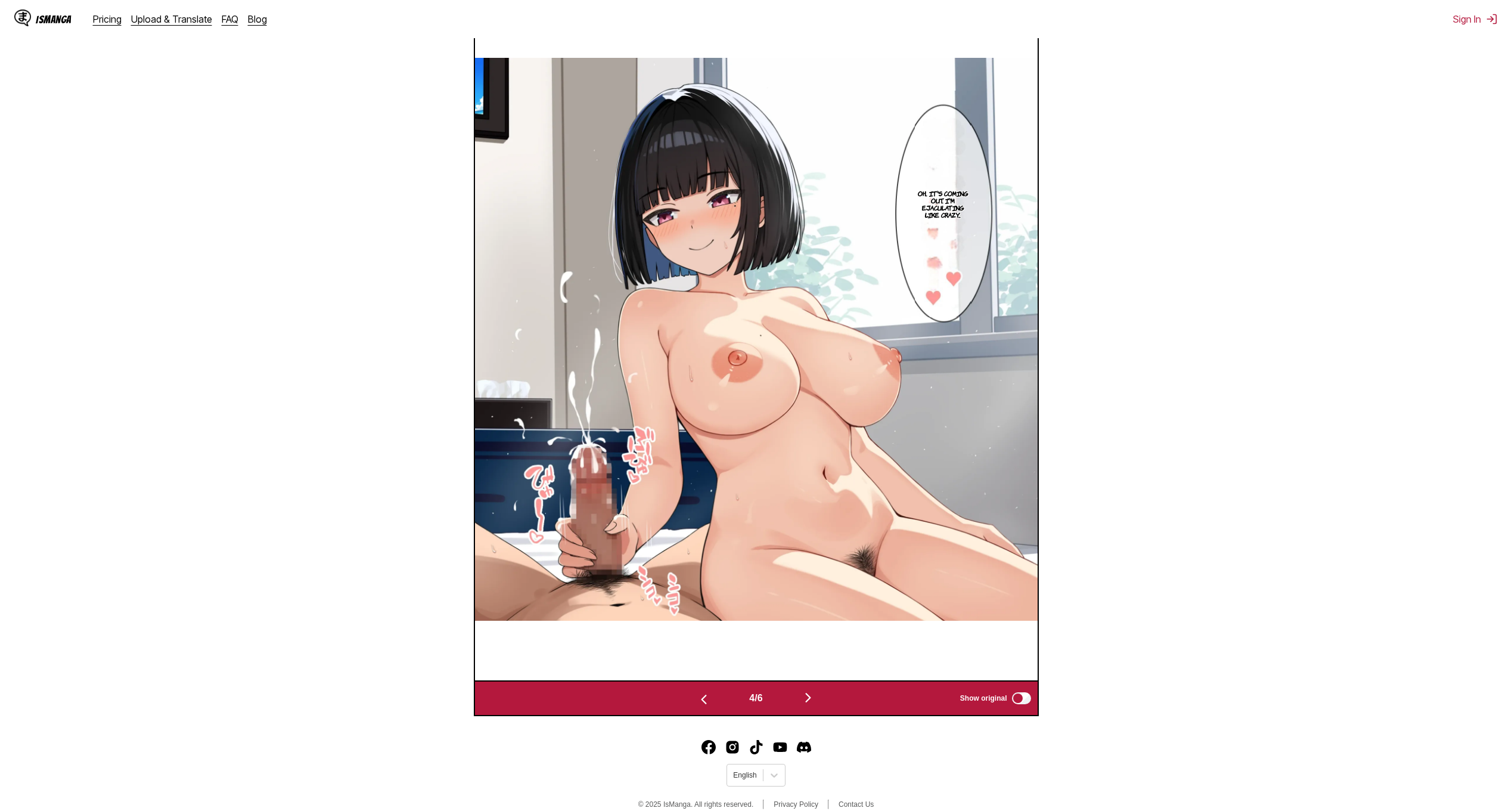
click at [703, 701] on img "button" at bounding box center [703, 699] width 15 height 15
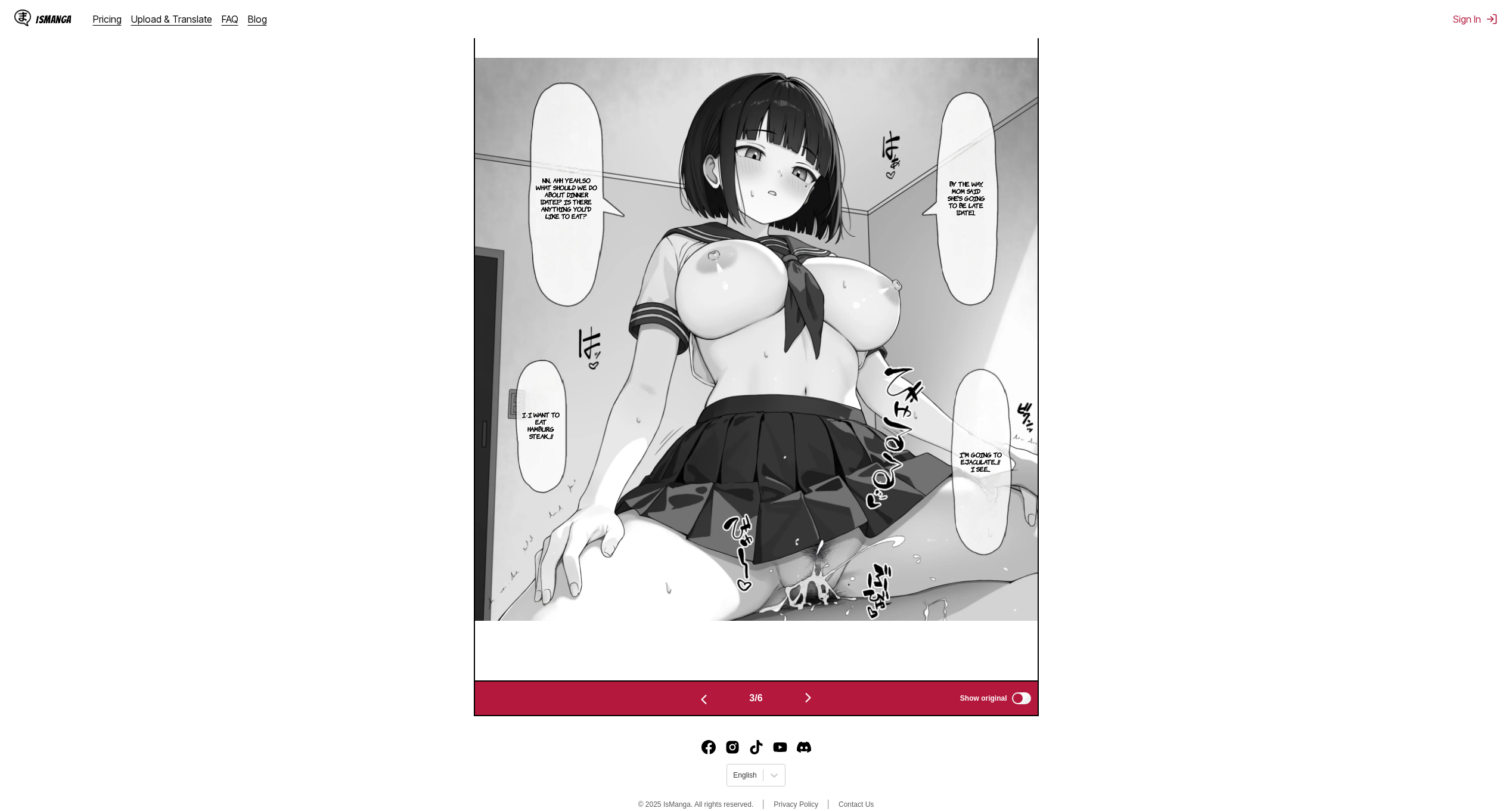
click at [703, 701] on img "button" at bounding box center [703, 699] width 15 height 15
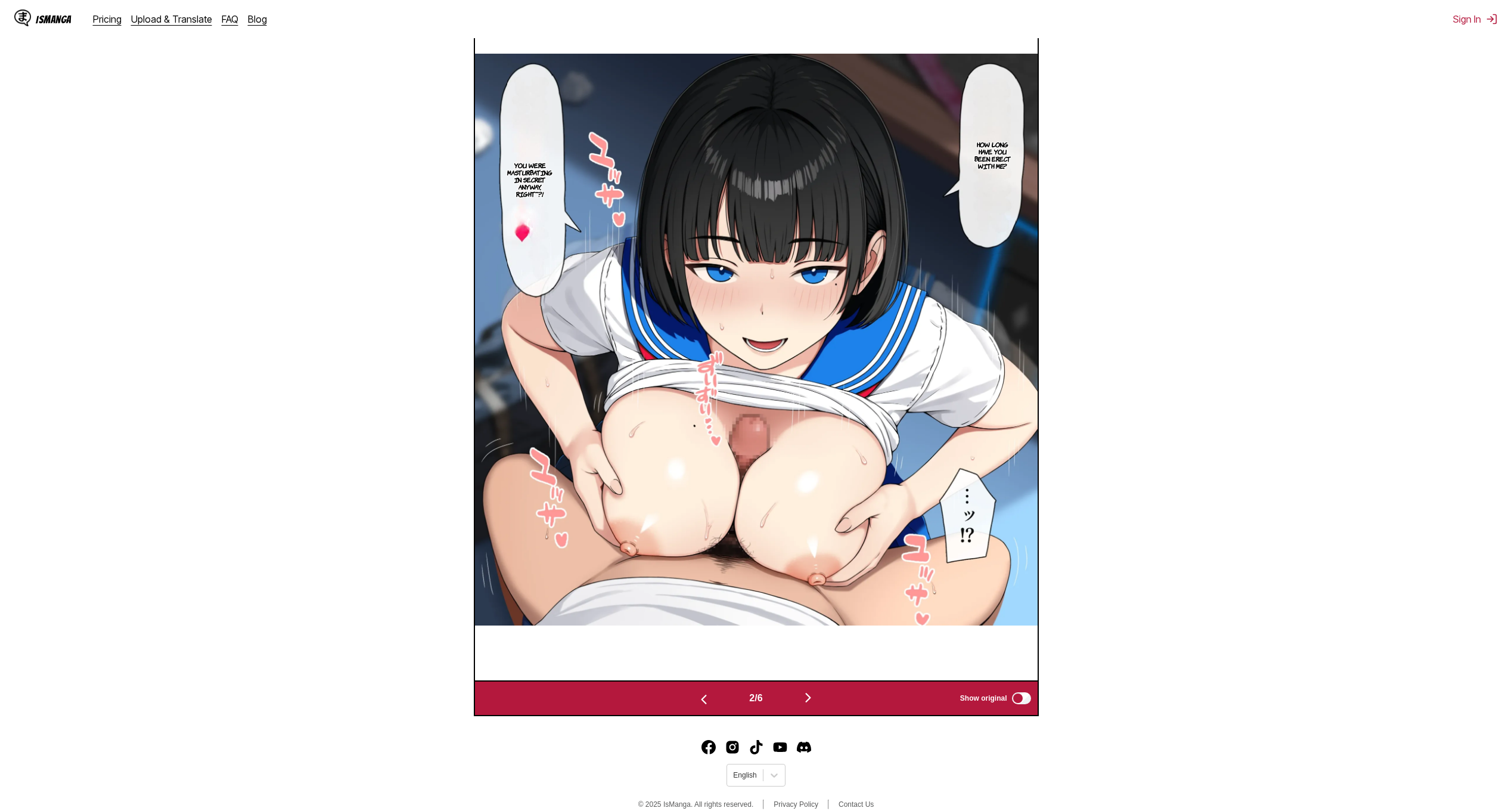
click at [703, 701] on img "button" at bounding box center [703, 699] width 15 height 15
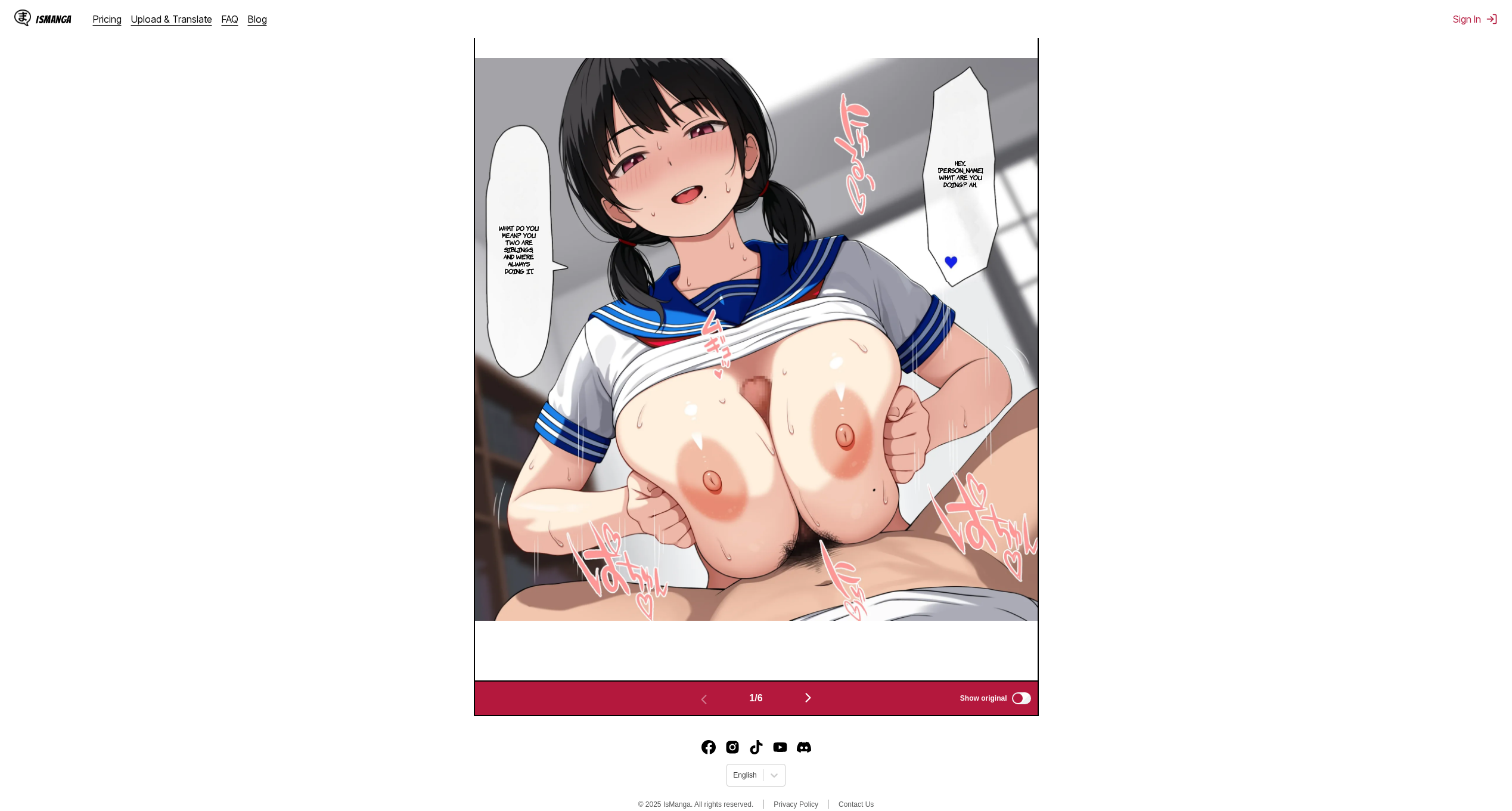
click at [816, 707] on button "button" at bounding box center [809, 698] width 72 height 17
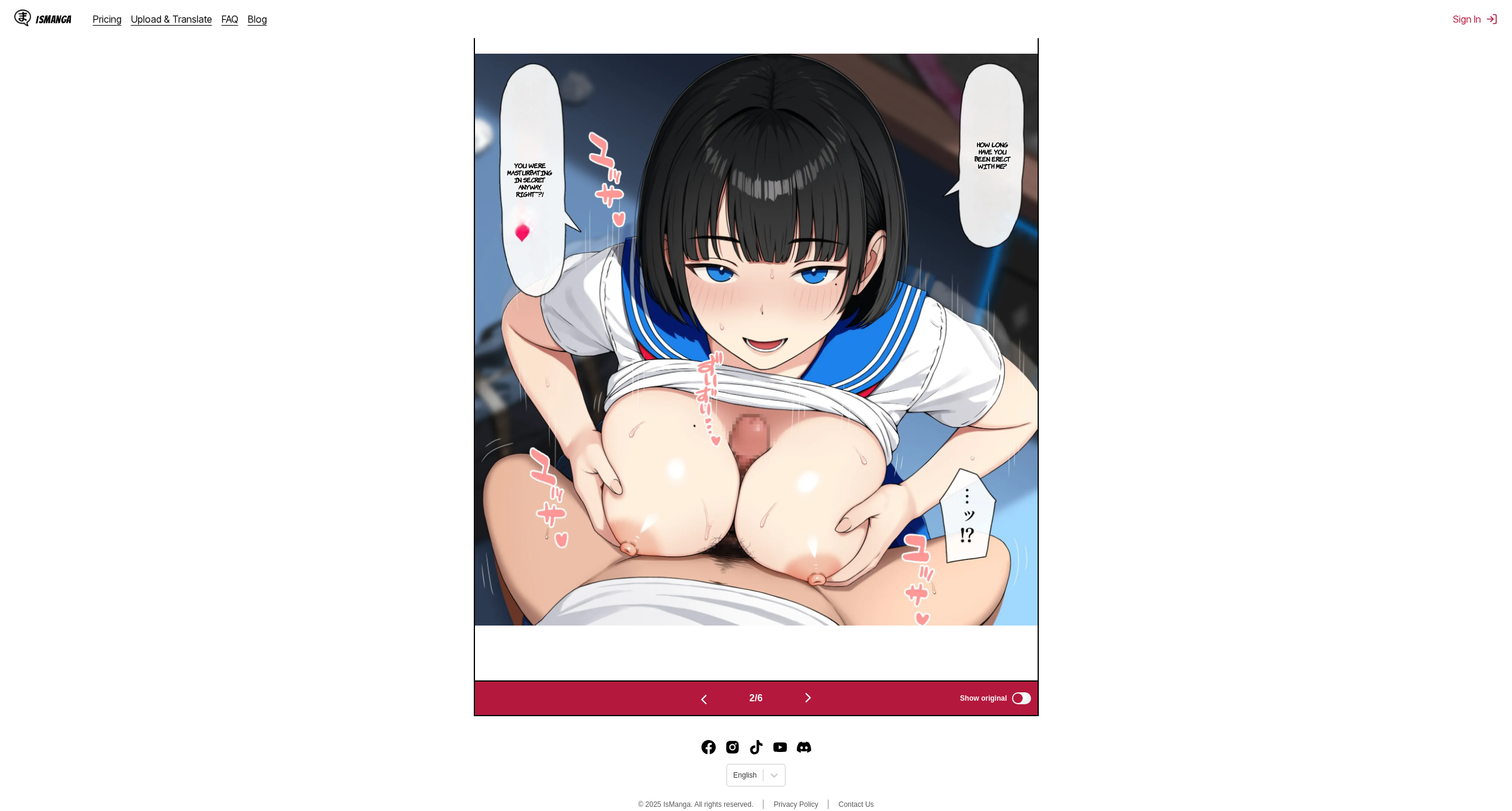
click at [816, 707] on button "button" at bounding box center [809, 698] width 72 height 17
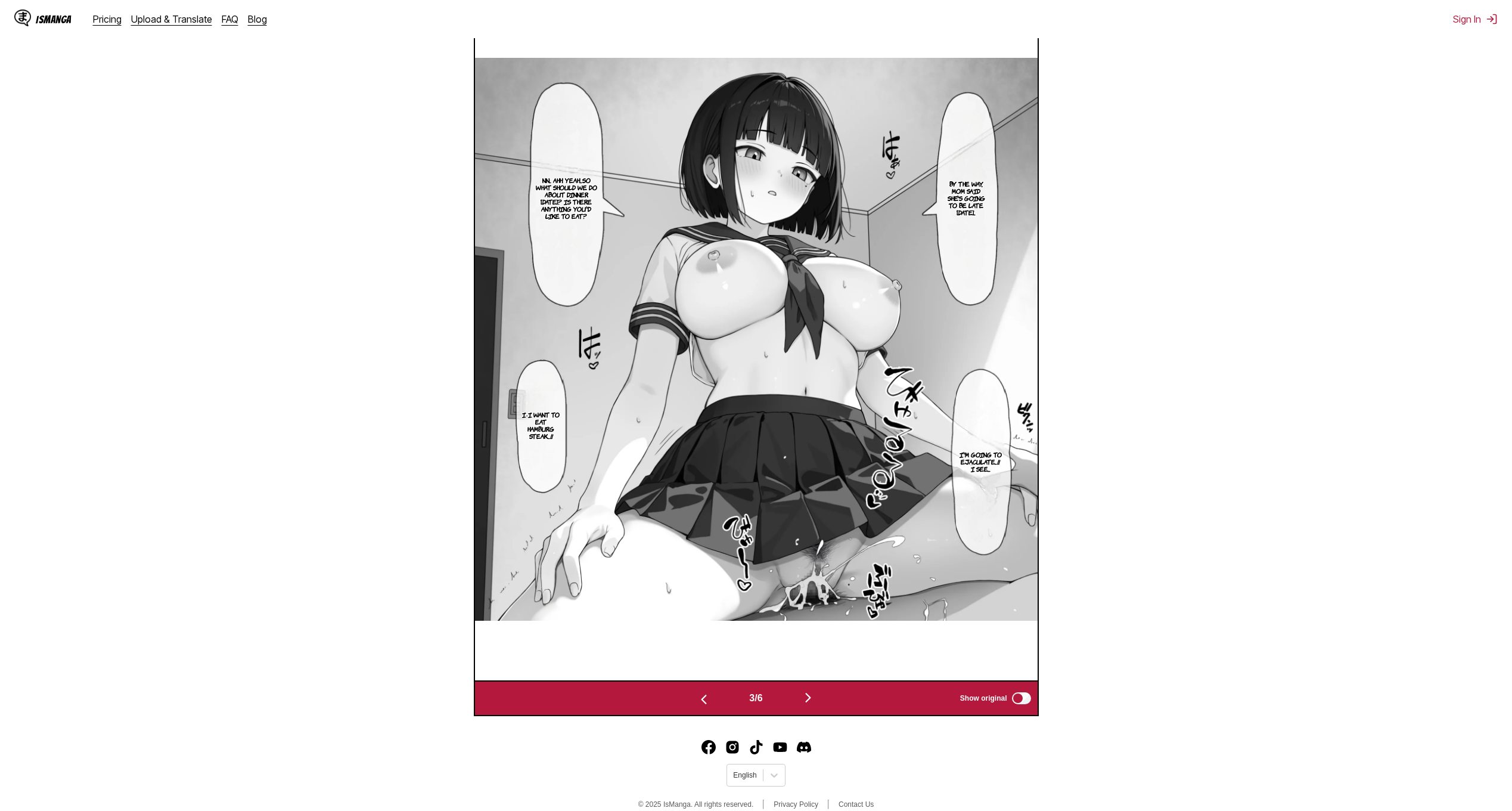
click at [816, 707] on button "button" at bounding box center [809, 698] width 72 height 17
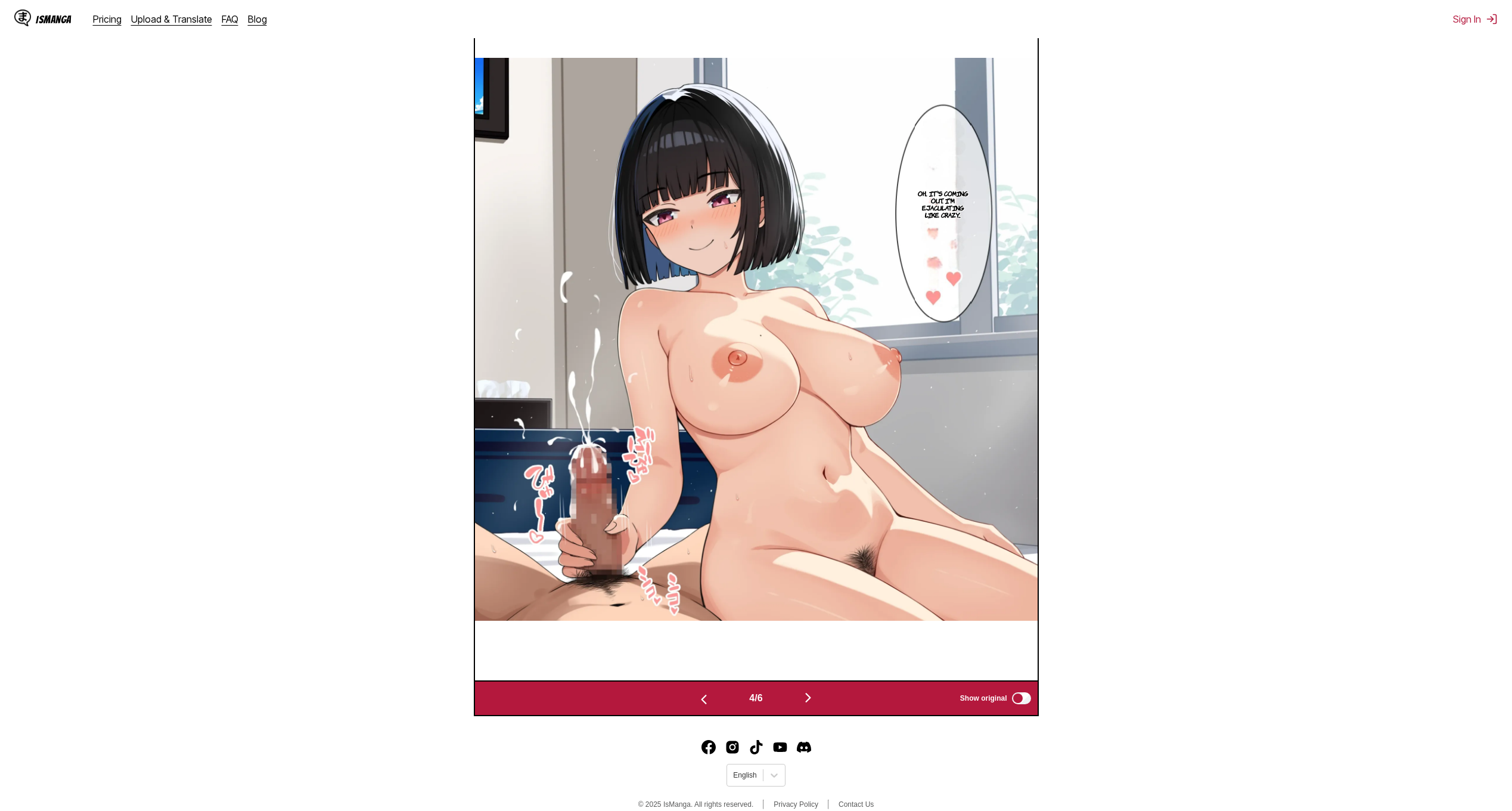
click at [809, 698] on img "button" at bounding box center [808, 697] width 15 height 15
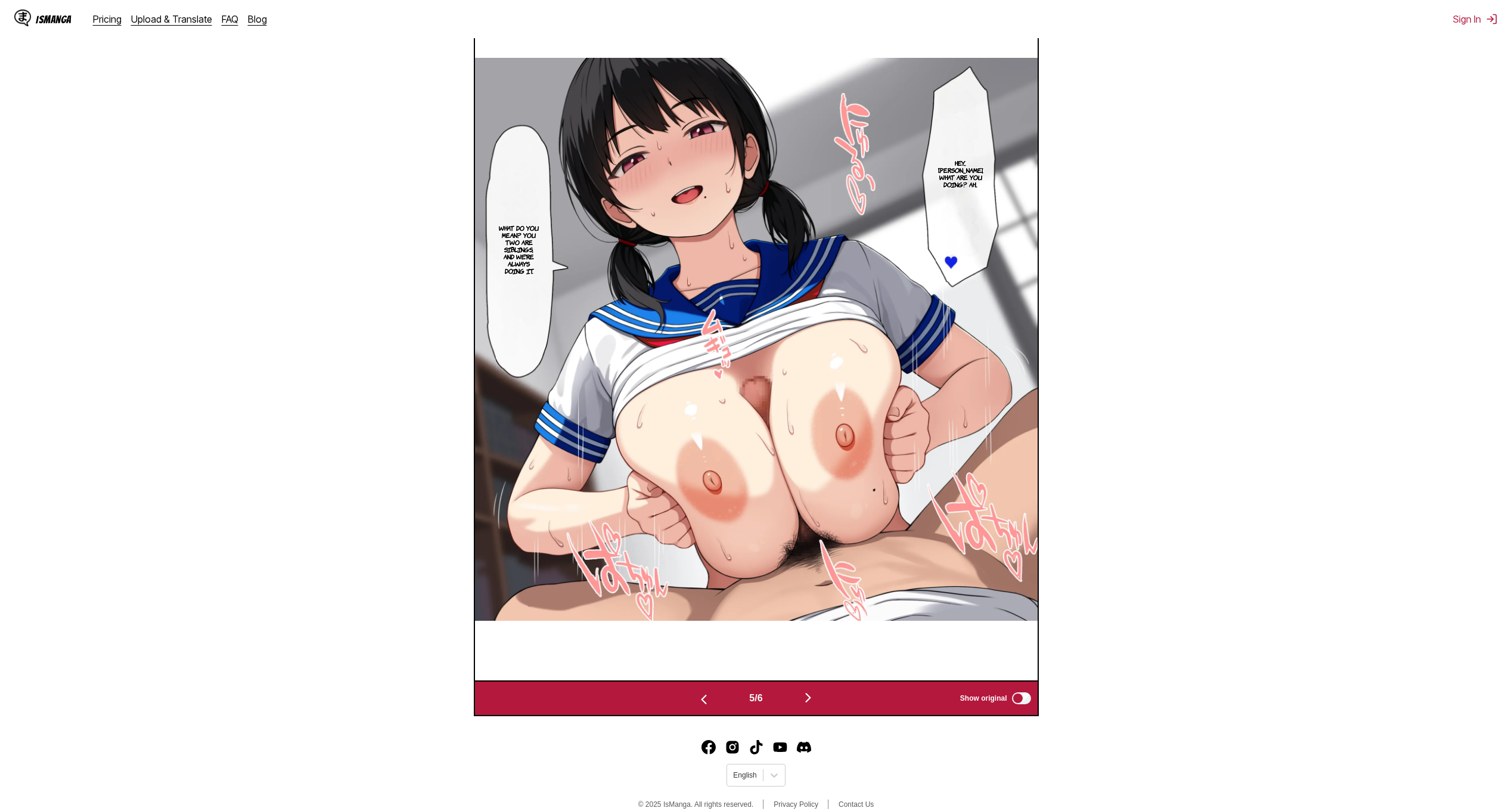
click at [697, 700] on img "button" at bounding box center [703, 699] width 15 height 15
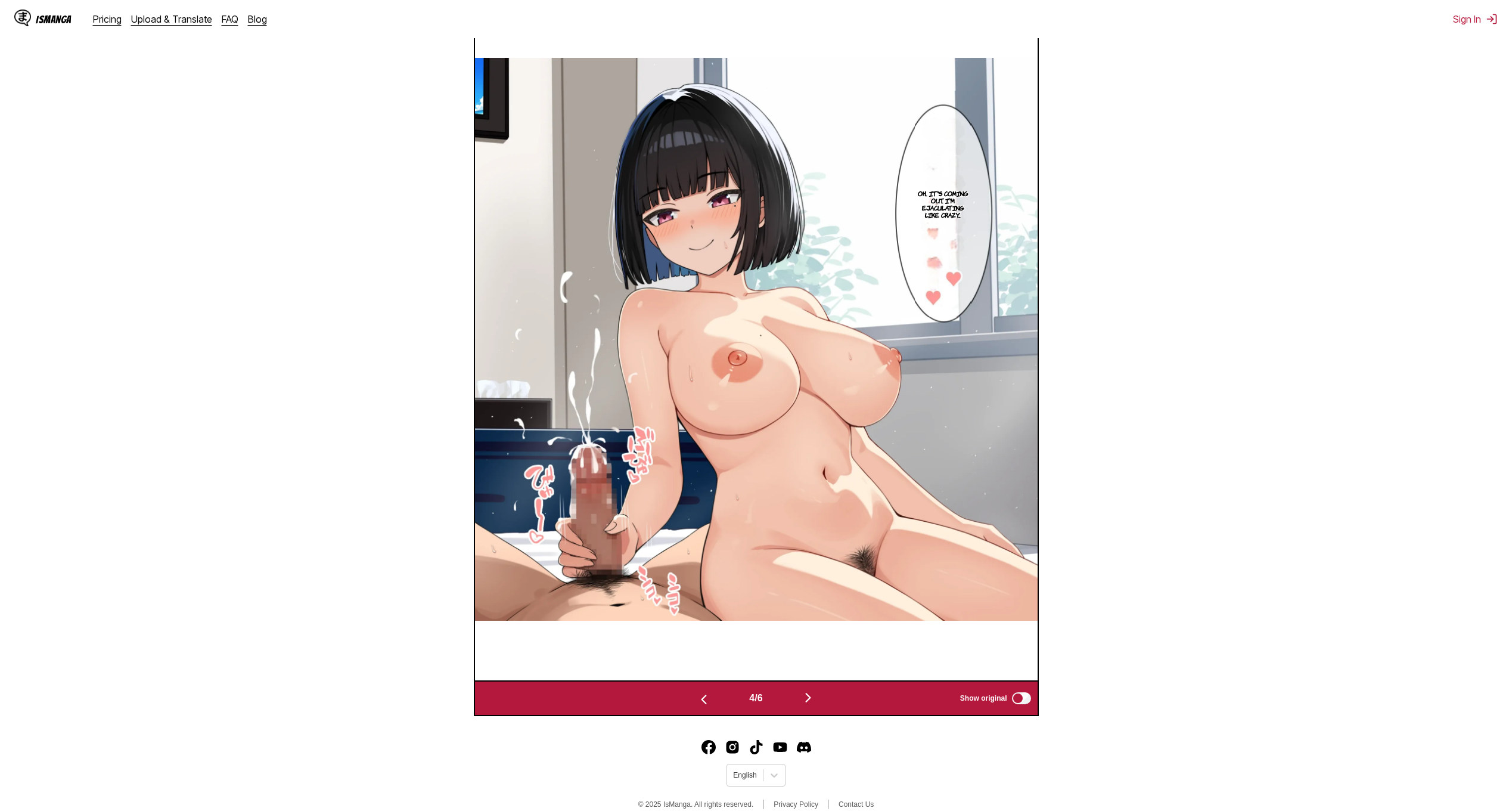
click at [697, 700] on img "button" at bounding box center [703, 699] width 15 height 15
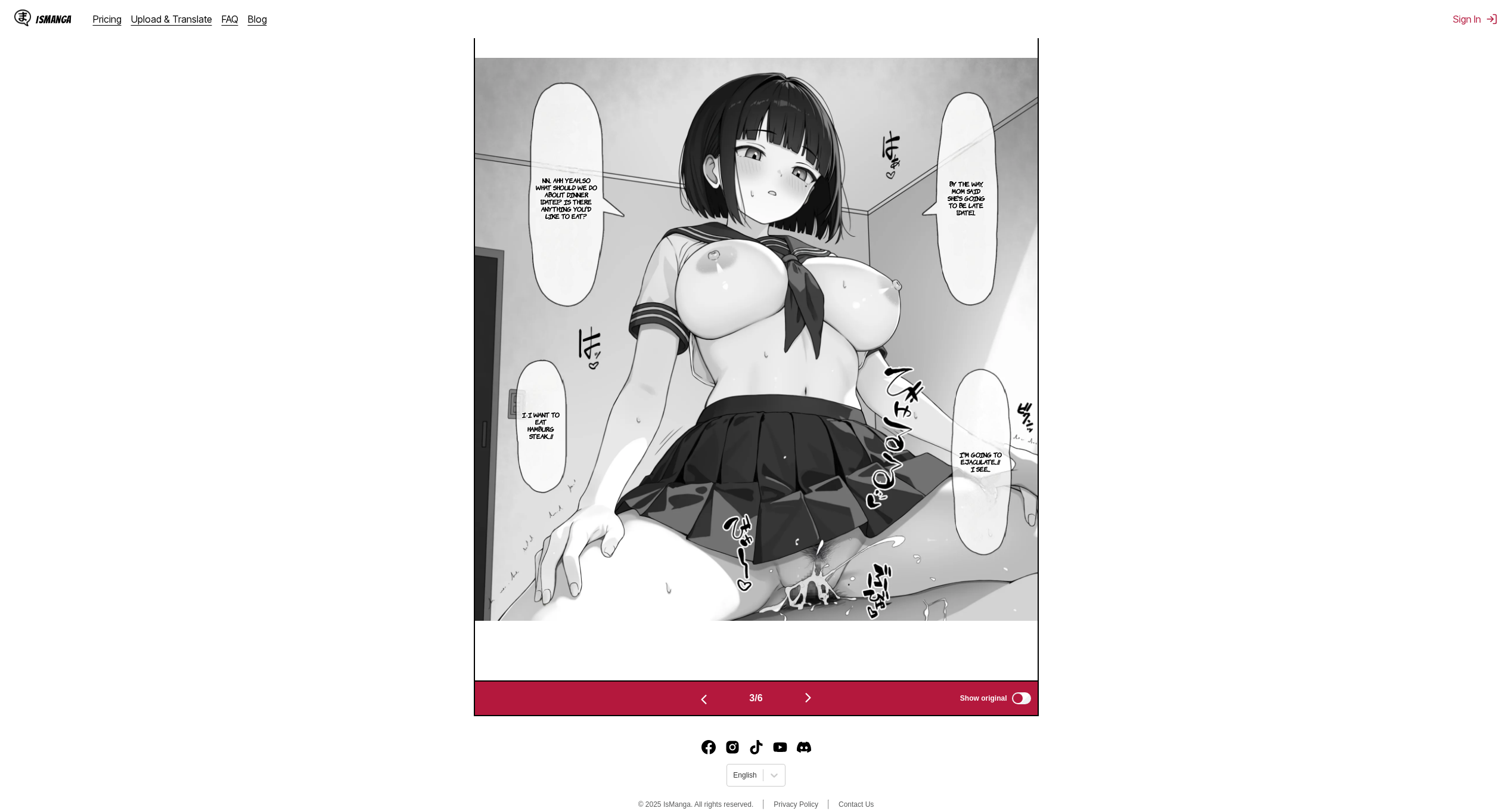
click at [697, 700] on img "button" at bounding box center [703, 699] width 15 height 15
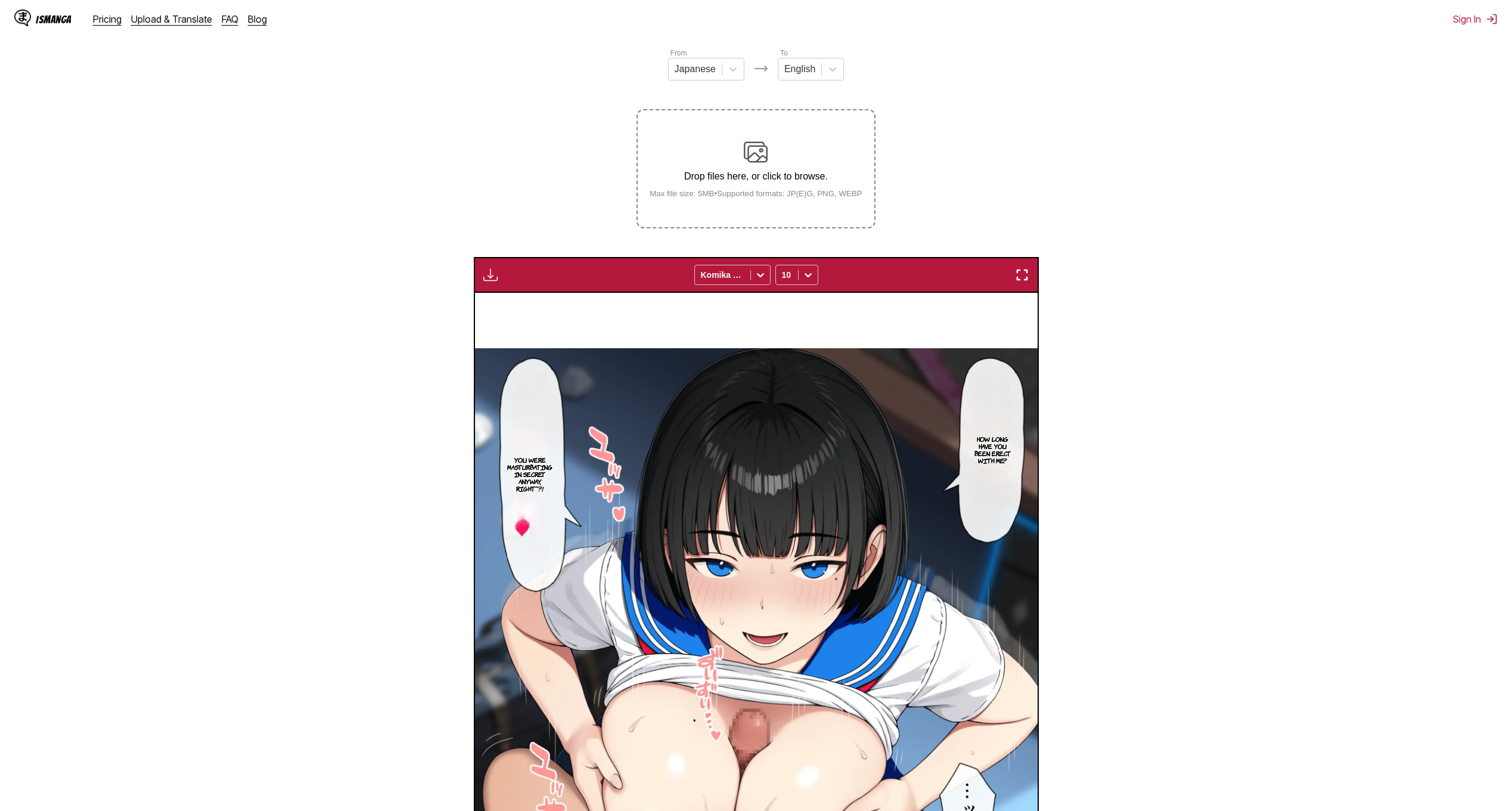
scroll to position [139, 0]
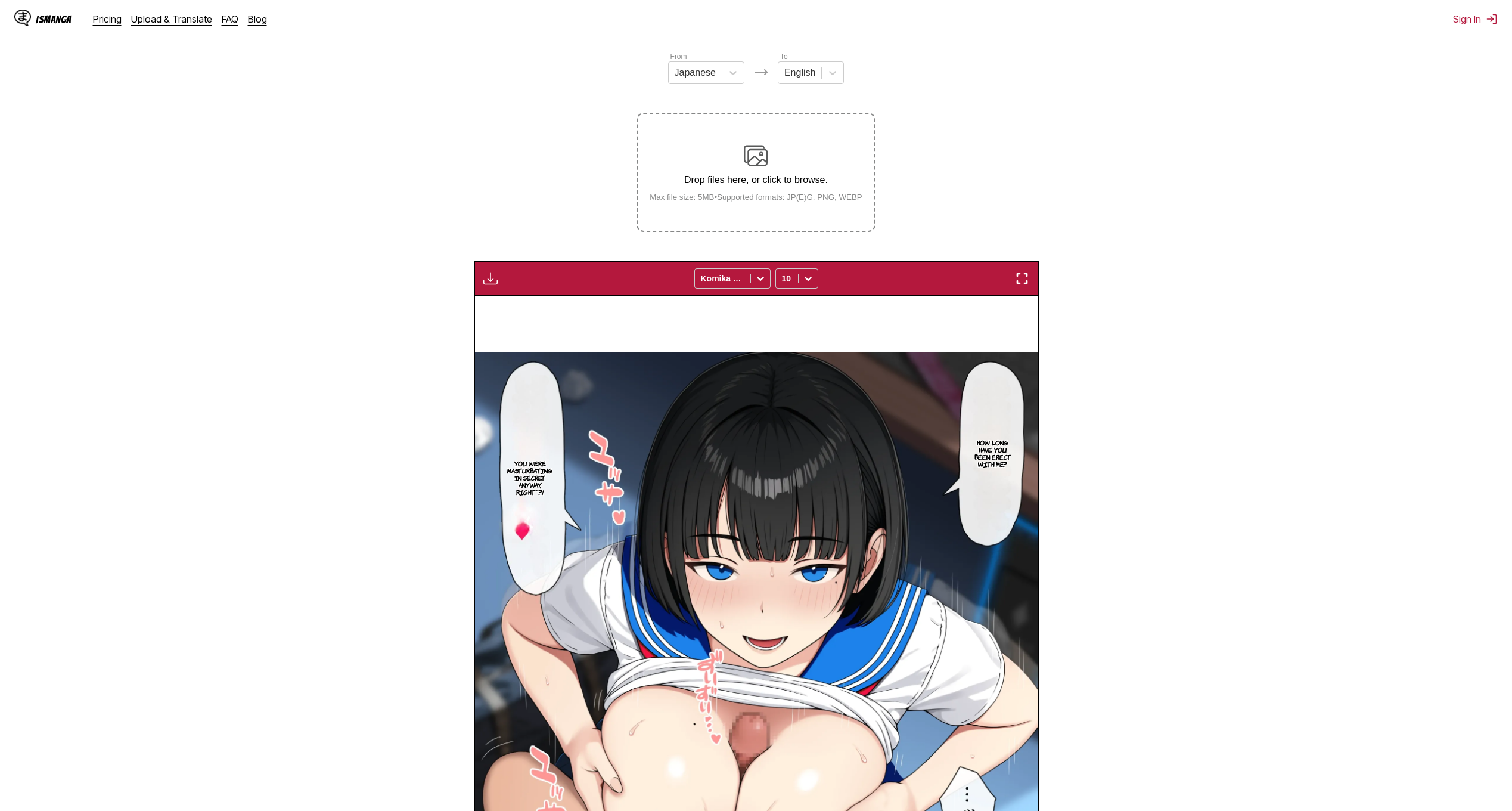
click at [751, 167] on img at bounding box center [756, 155] width 24 height 24
click at [0, 0] on input "Drop files here, or click to browse. Max file size: 5MB • Supported formats: JP…" at bounding box center [0, 0] width 0 height 0
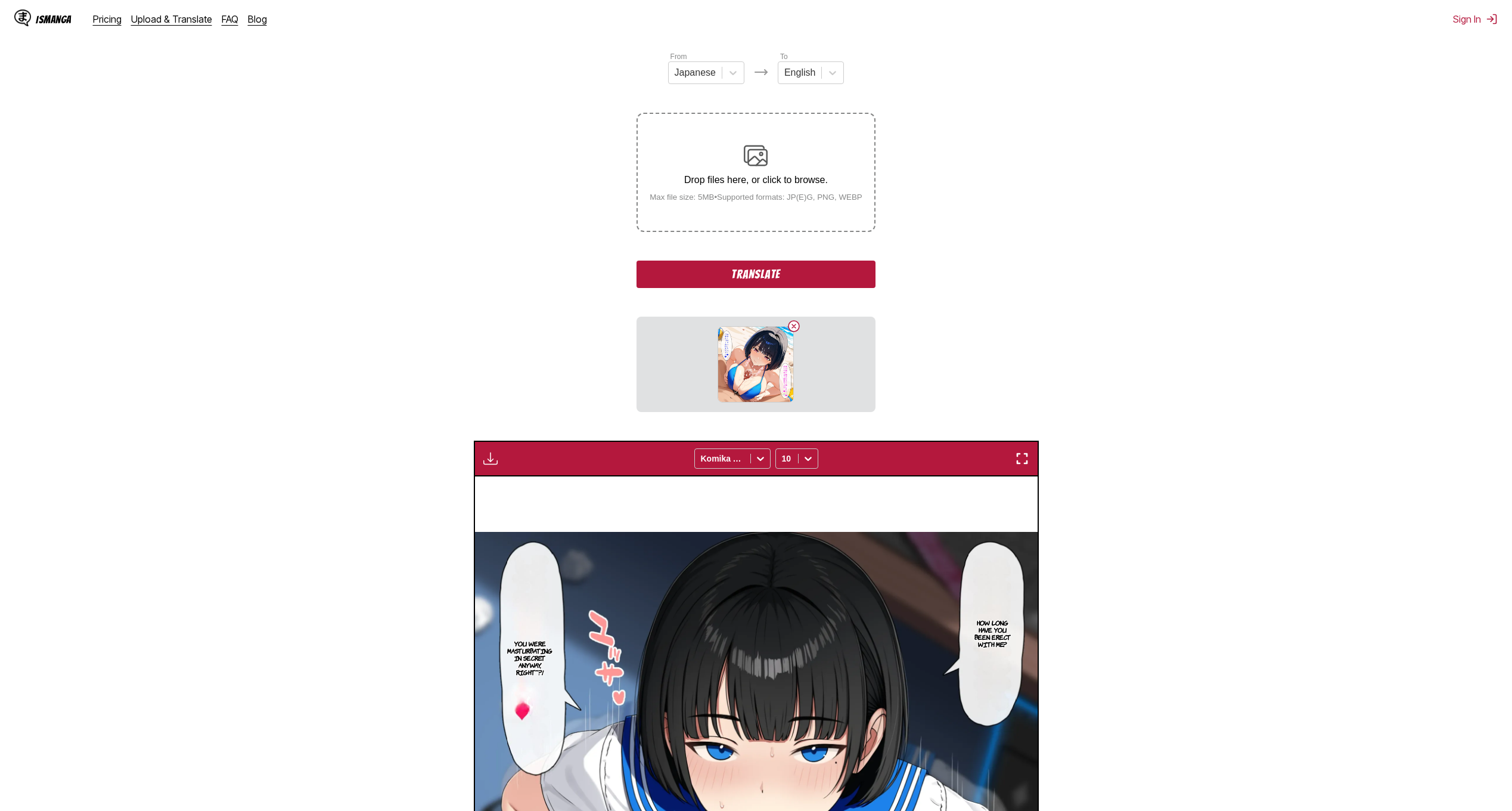
click at [763, 267] on button "Translate" at bounding box center [756, 274] width 238 height 27
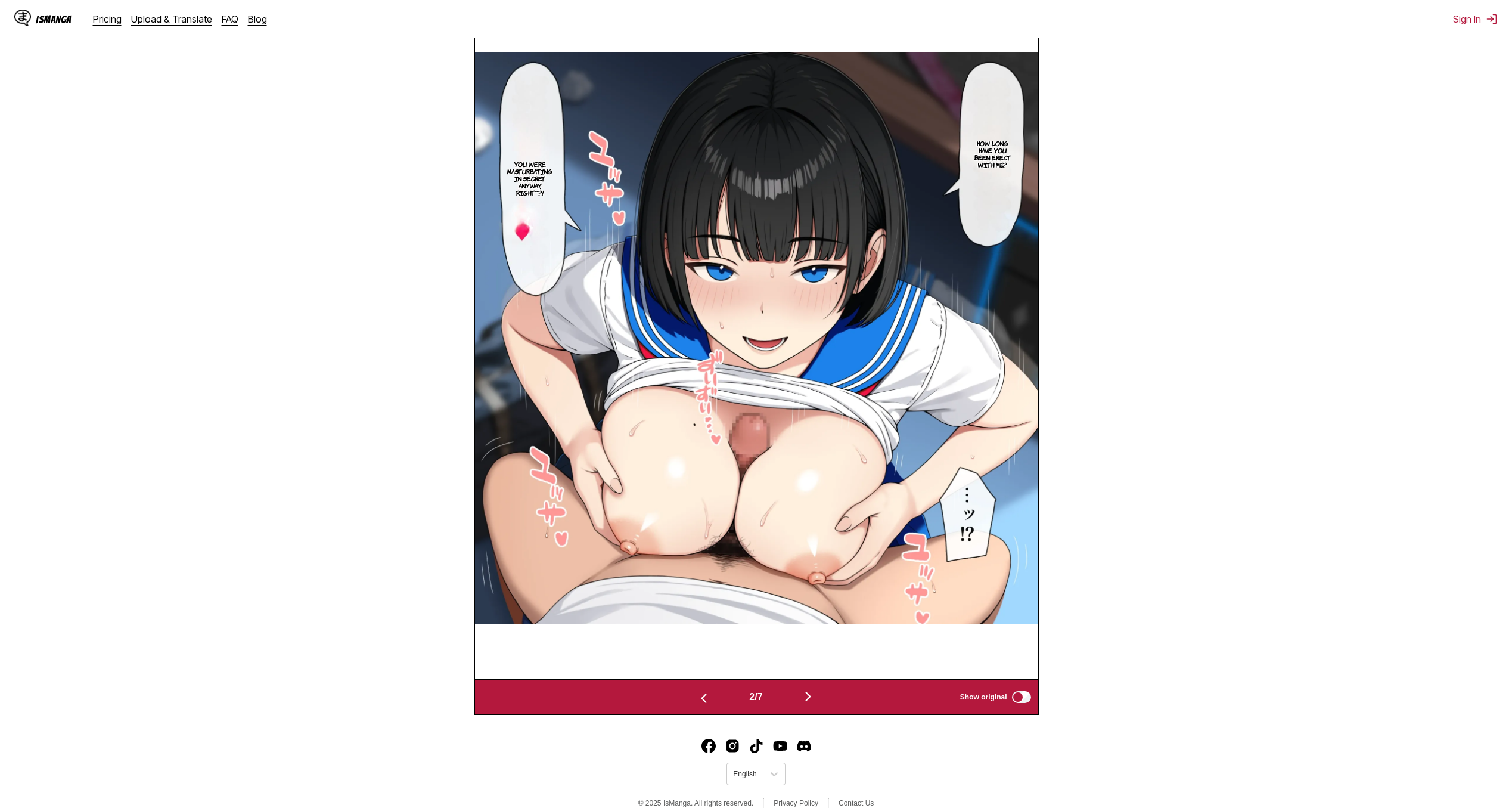
scroll to position [498, 0]
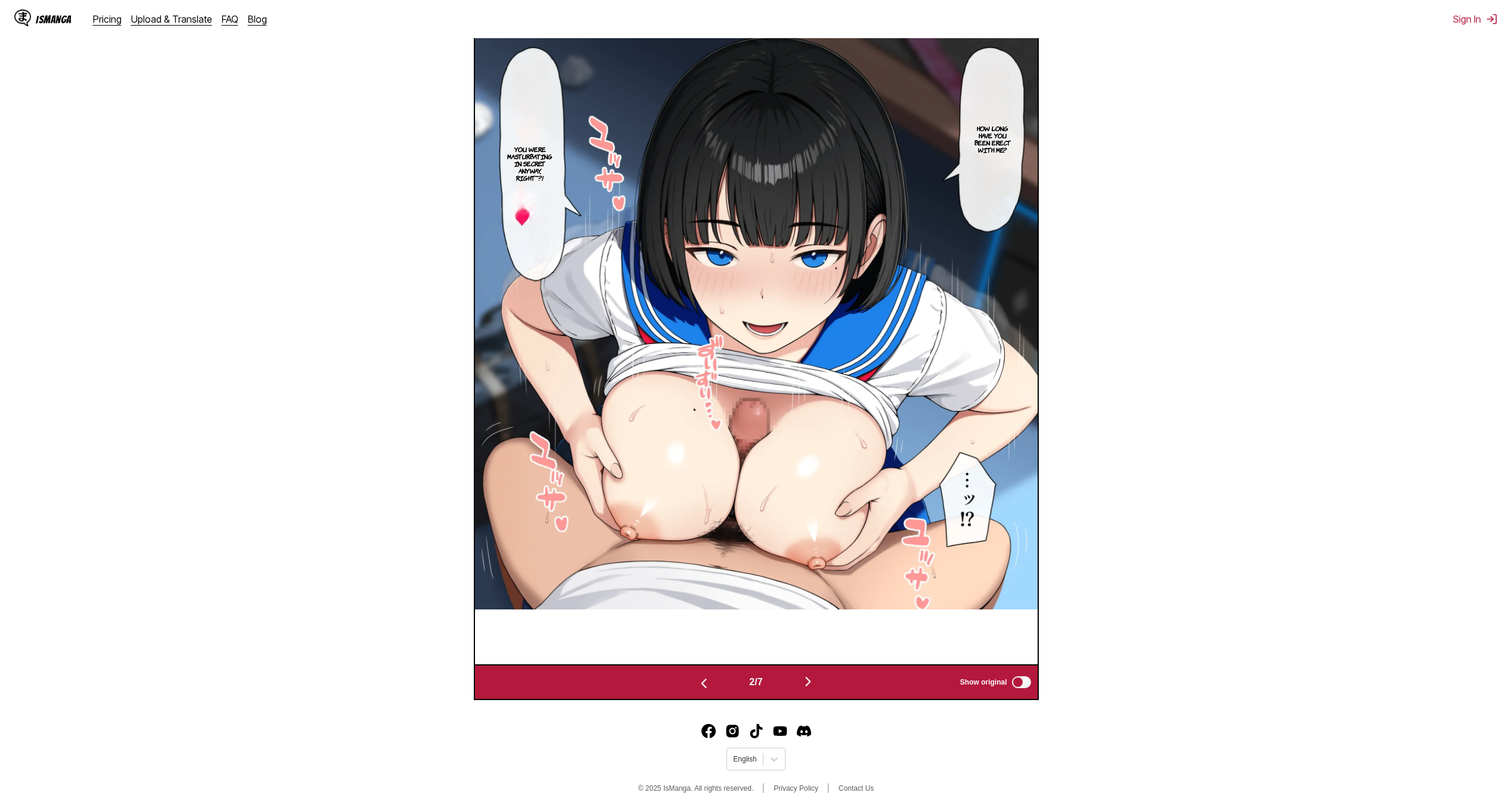
click at [812, 684] on img "button" at bounding box center [808, 681] width 15 height 15
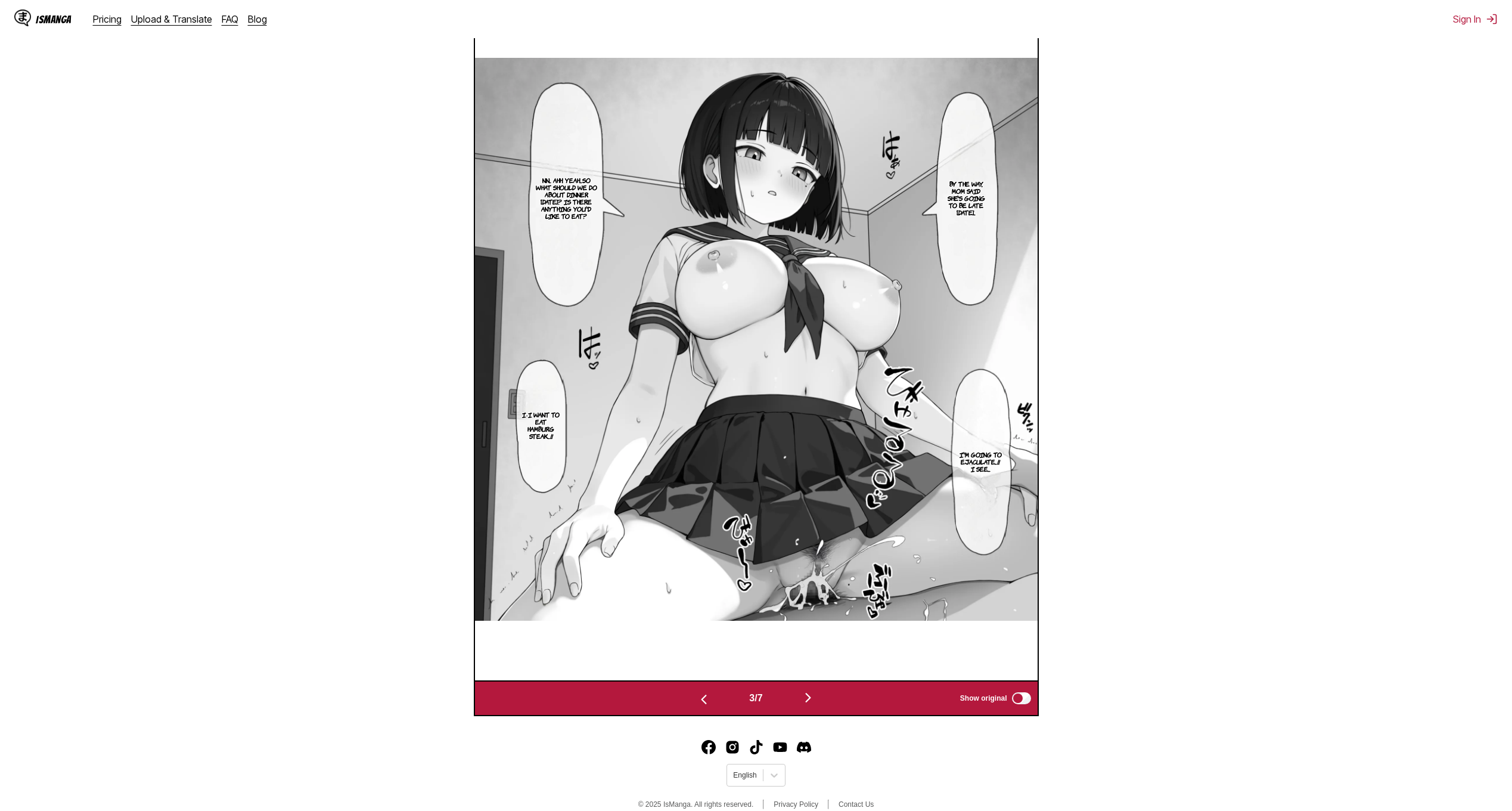
click at [812, 684] on div "3 / 7 Show original" at bounding box center [756, 698] width 565 height 36
drag, startPoint x: 812, startPoint y: 684, endPoint x: 816, endPoint y: 702, distance: 18.4
click at [815, 700] on img "button" at bounding box center [808, 697] width 15 height 15
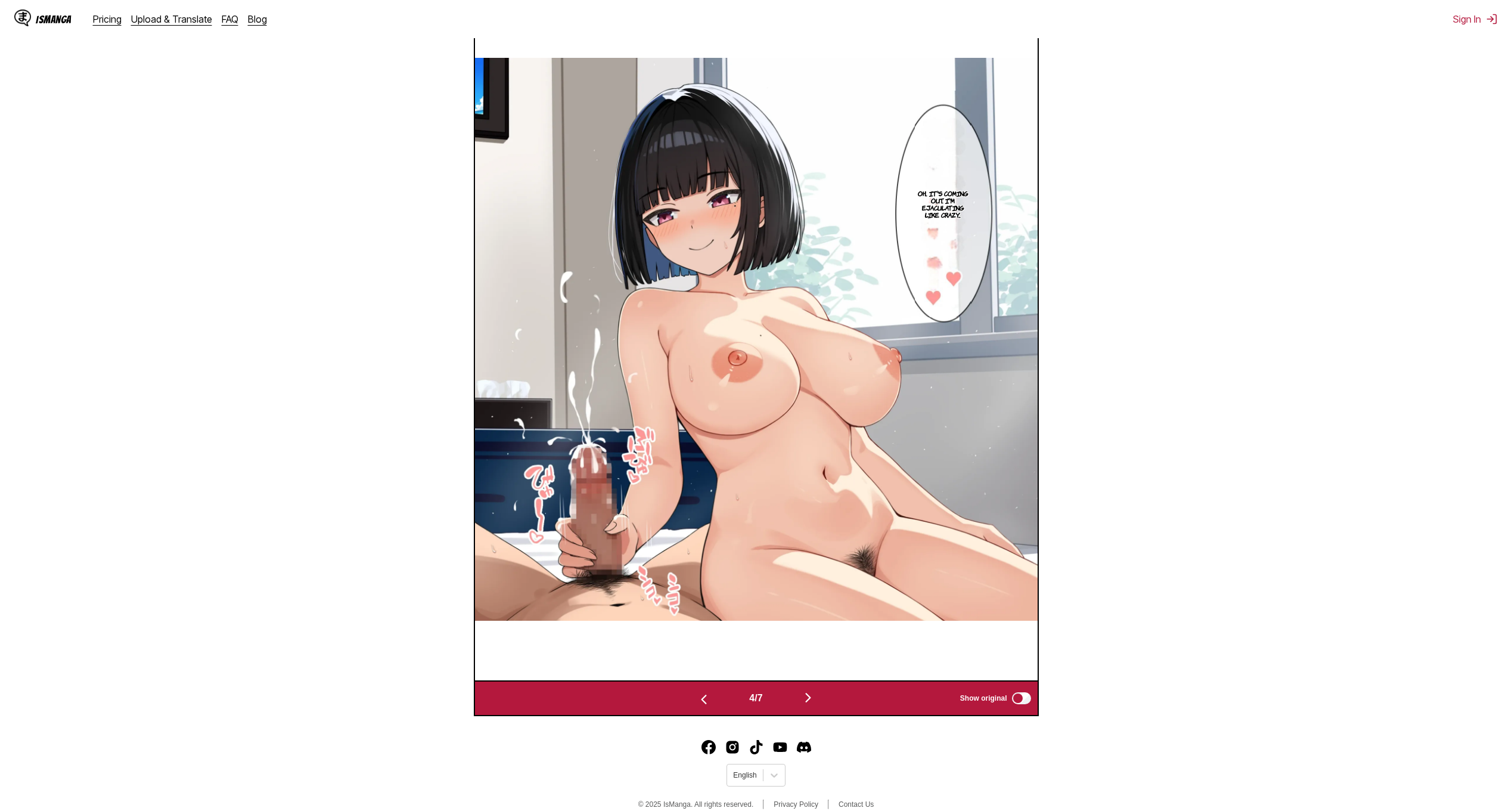
click at [815, 702] on img "button" at bounding box center [808, 697] width 15 height 15
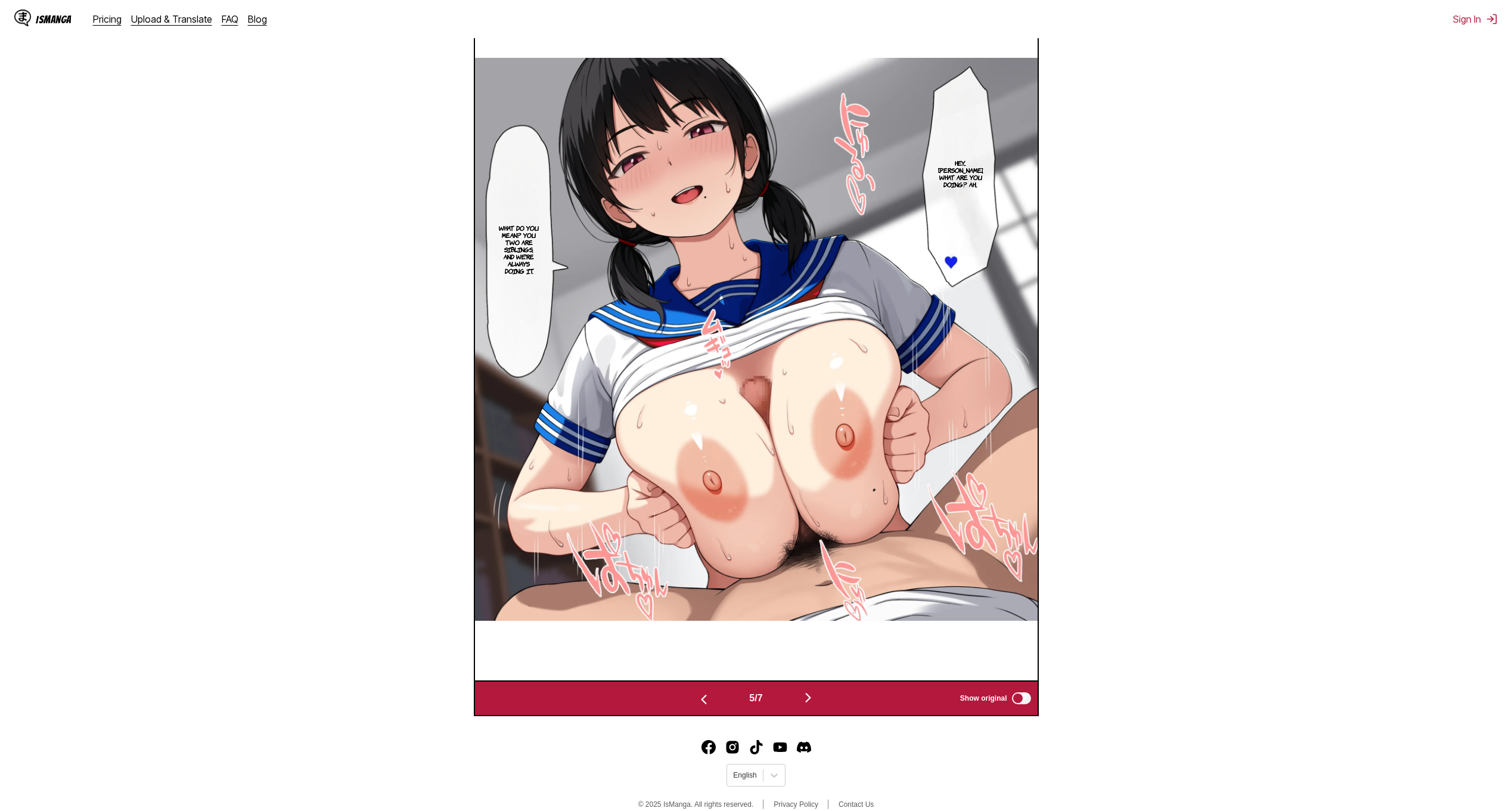
click at [814, 702] on img "button" at bounding box center [808, 697] width 15 height 15
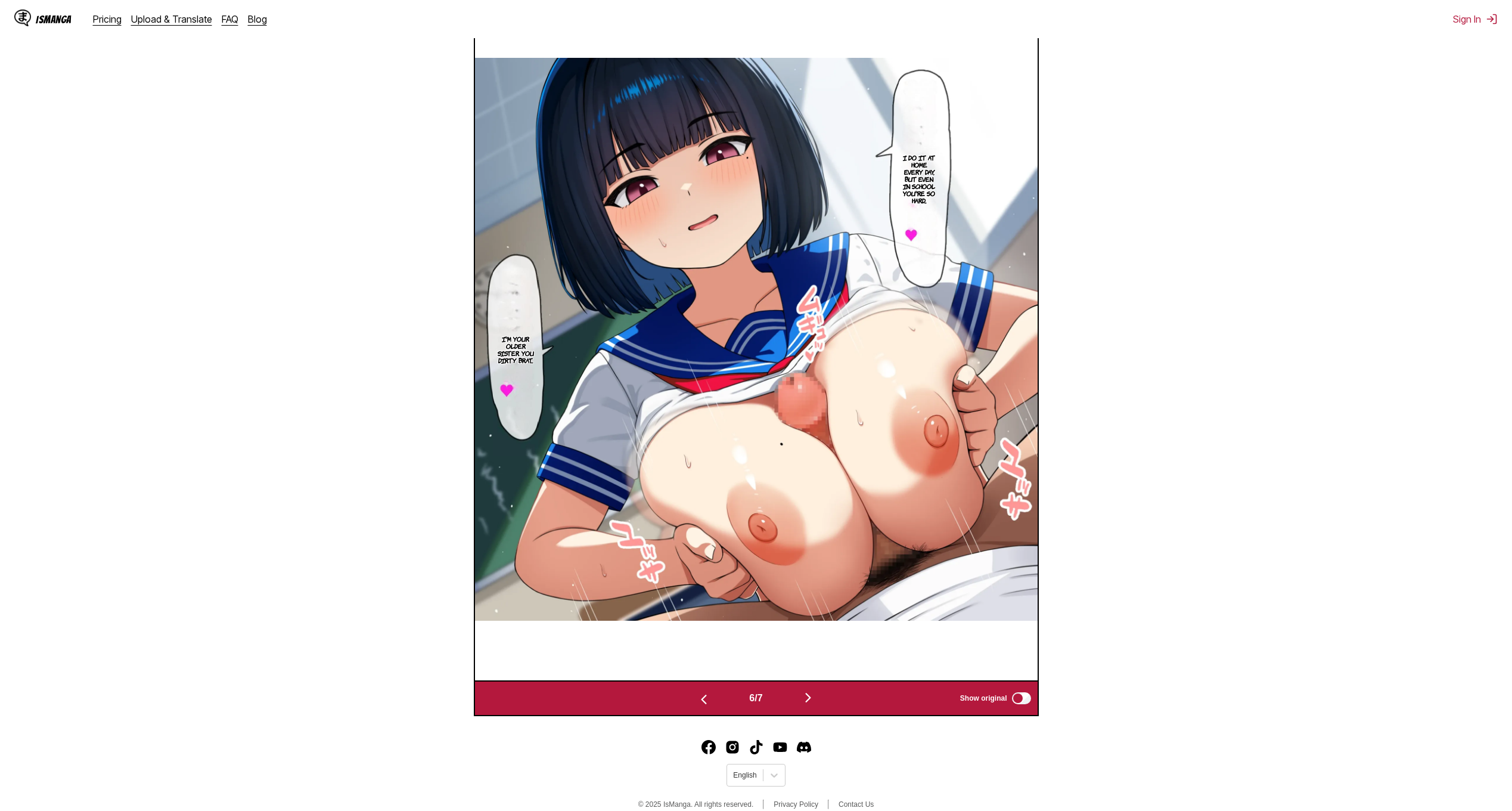
click at [814, 701] on img "button" at bounding box center [808, 697] width 15 height 15
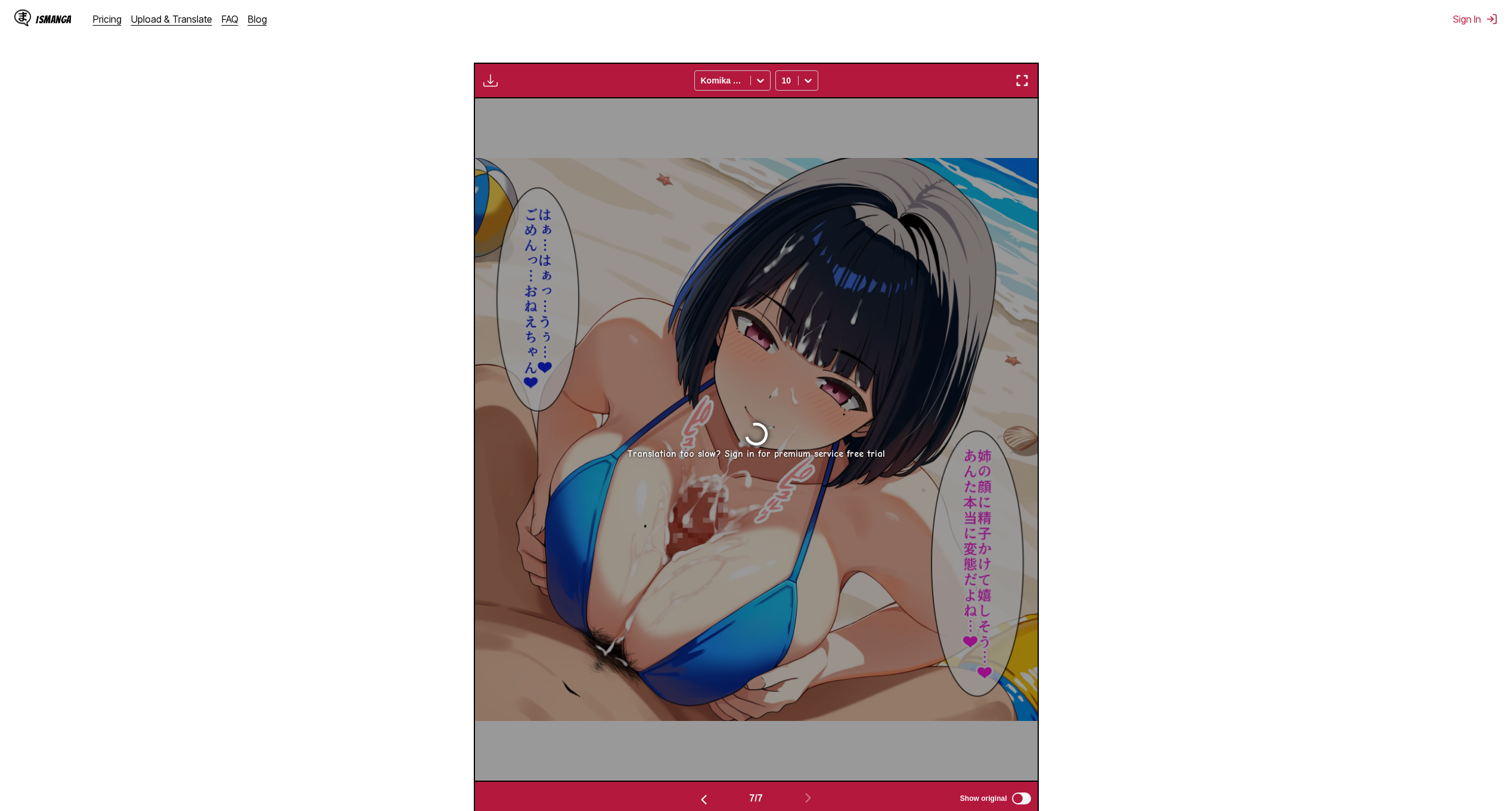
scroll to position [420, 0]
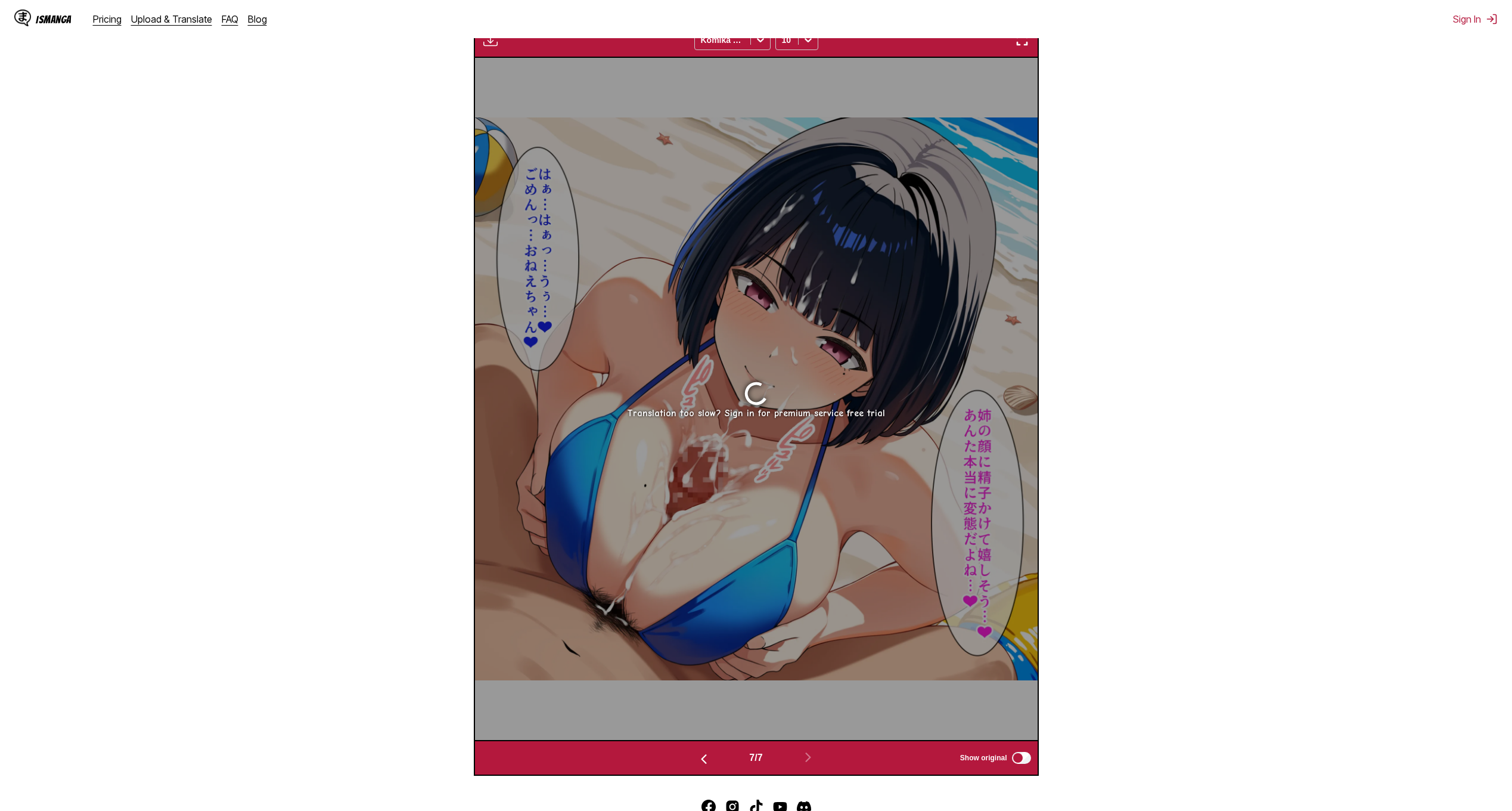
click at [423, 651] on section "From Japanese To English Drop files here, or click to browse. Max file size: 5M…" at bounding box center [756, 272] width 1493 height 1006
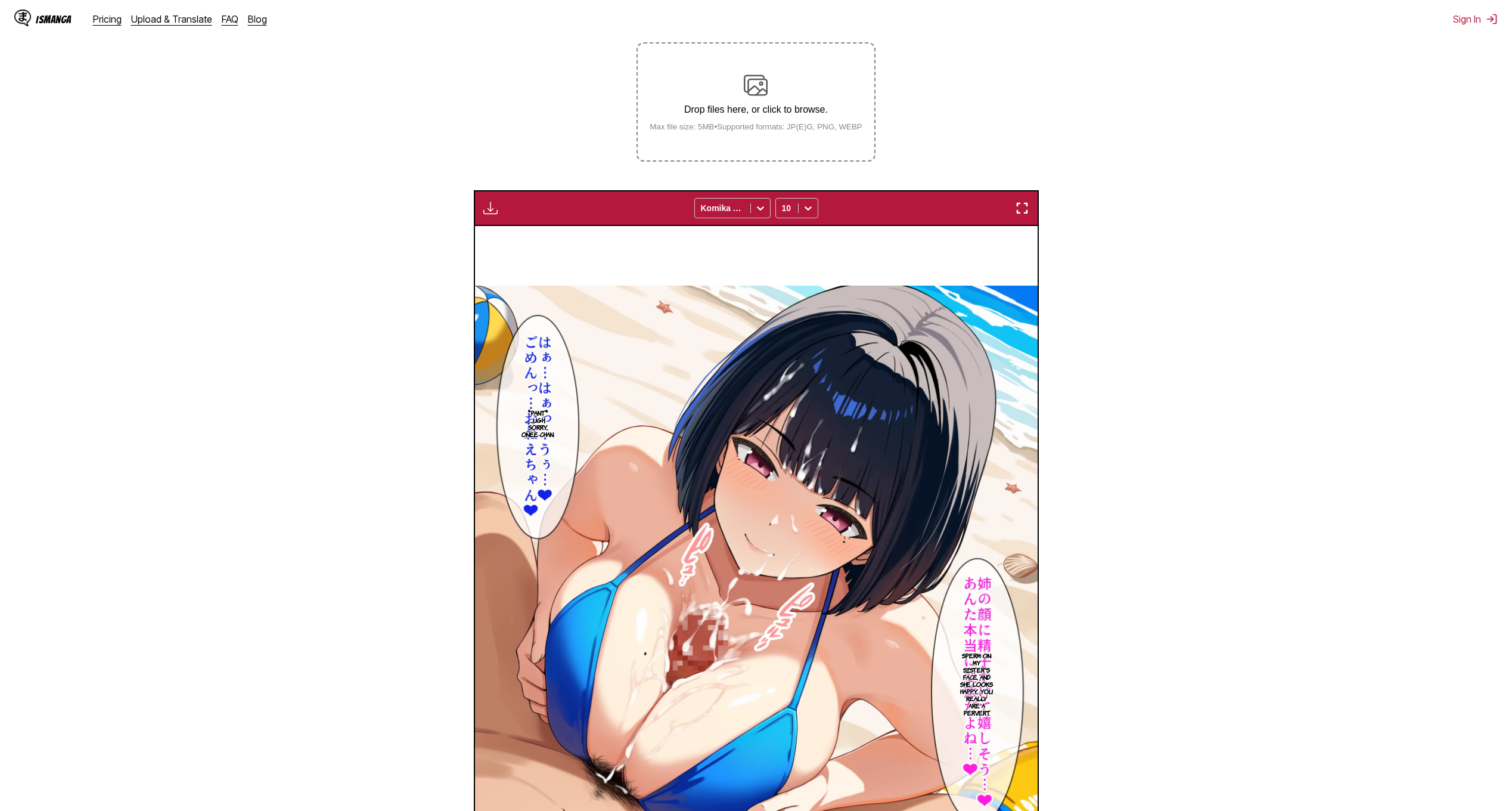
scroll to position [199, 0]
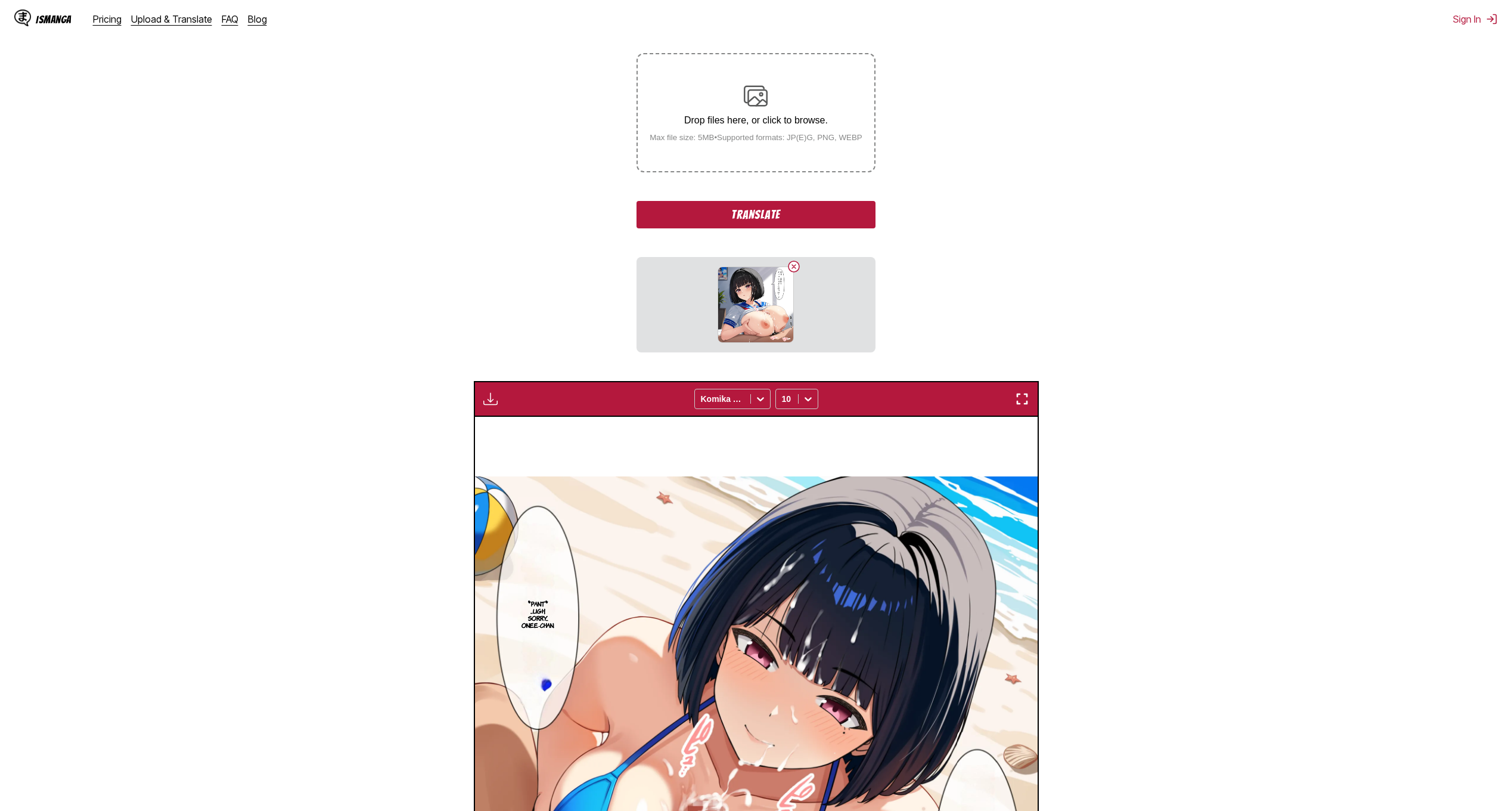
click at [762, 210] on button "Translate" at bounding box center [756, 214] width 238 height 27
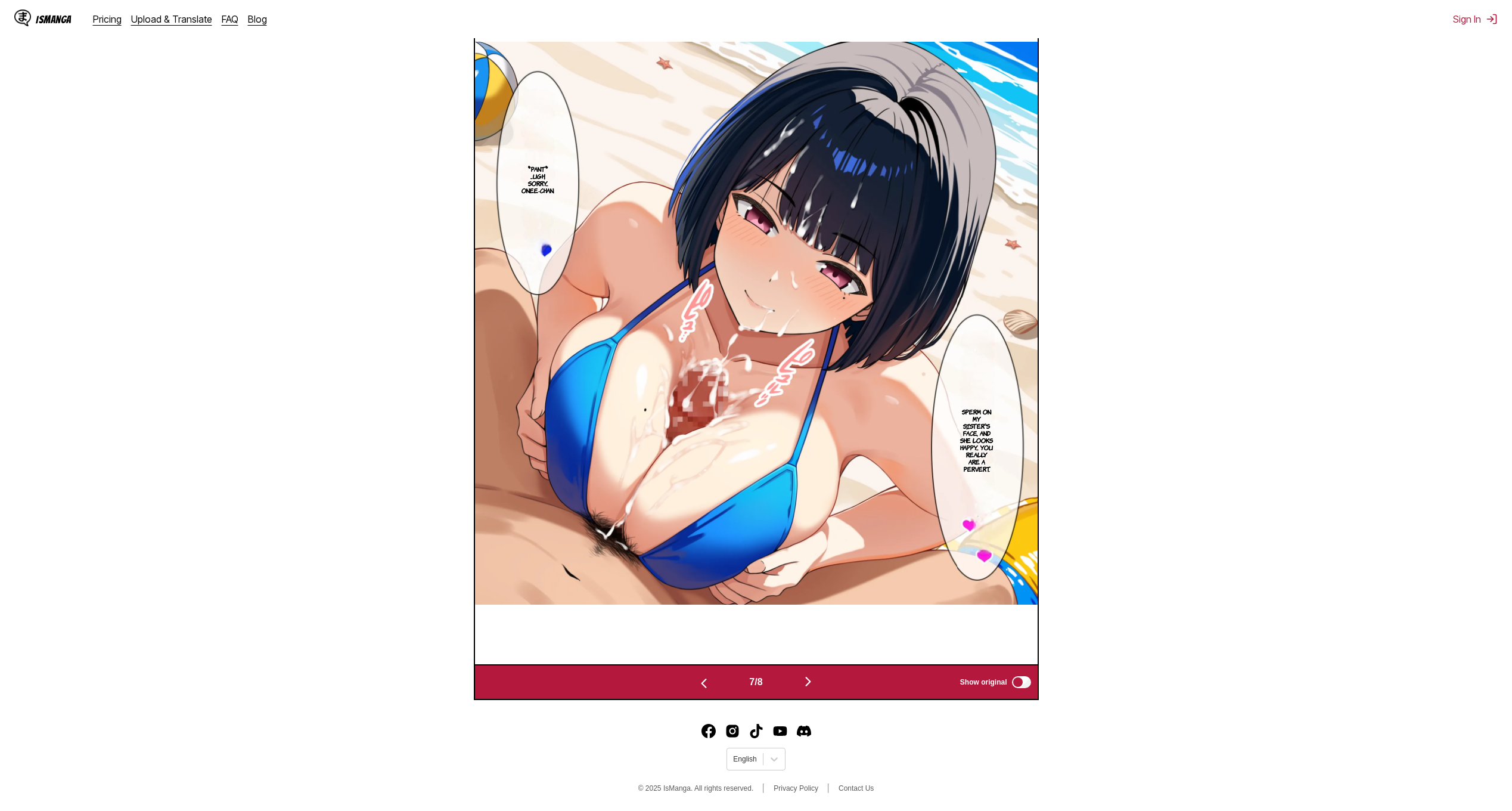
click at [814, 688] on img "button" at bounding box center [808, 681] width 15 height 15
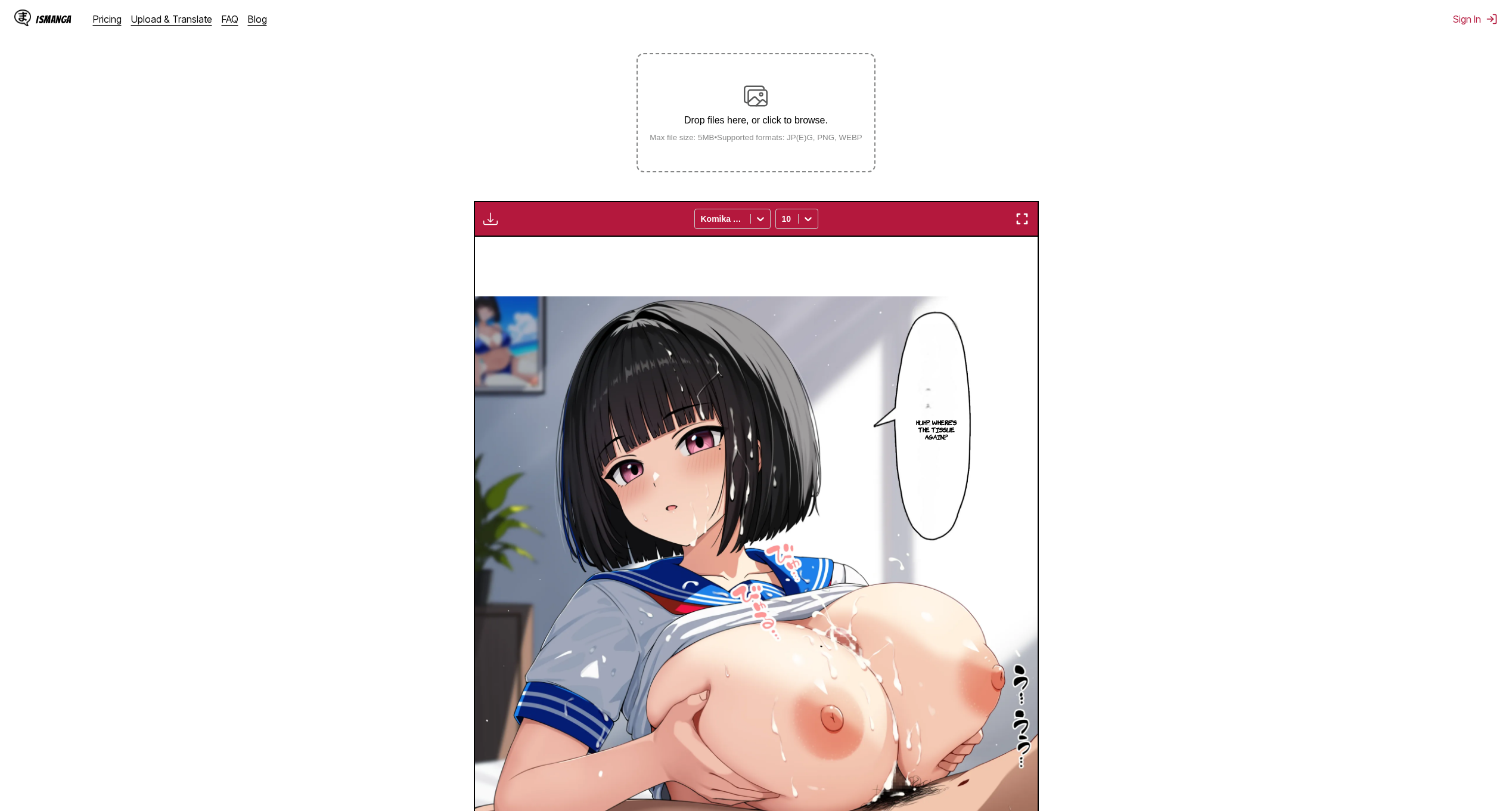
click at [750, 95] on img at bounding box center [756, 96] width 24 height 24
click at [0, 0] on input "Drop files here, or click to browse. Max file size: 5MB • Supported formats: JP…" at bounding box center [0, 0] width 0 height 0
click at [763, 108] on img at bounding box center [756, 96] width 24 height 24
click at [0, 0] on input "Drop files here, or click to browse. Max file size: 5MB • Supported formats: JP…" at bounding box center [0, 0] width 0 height 0
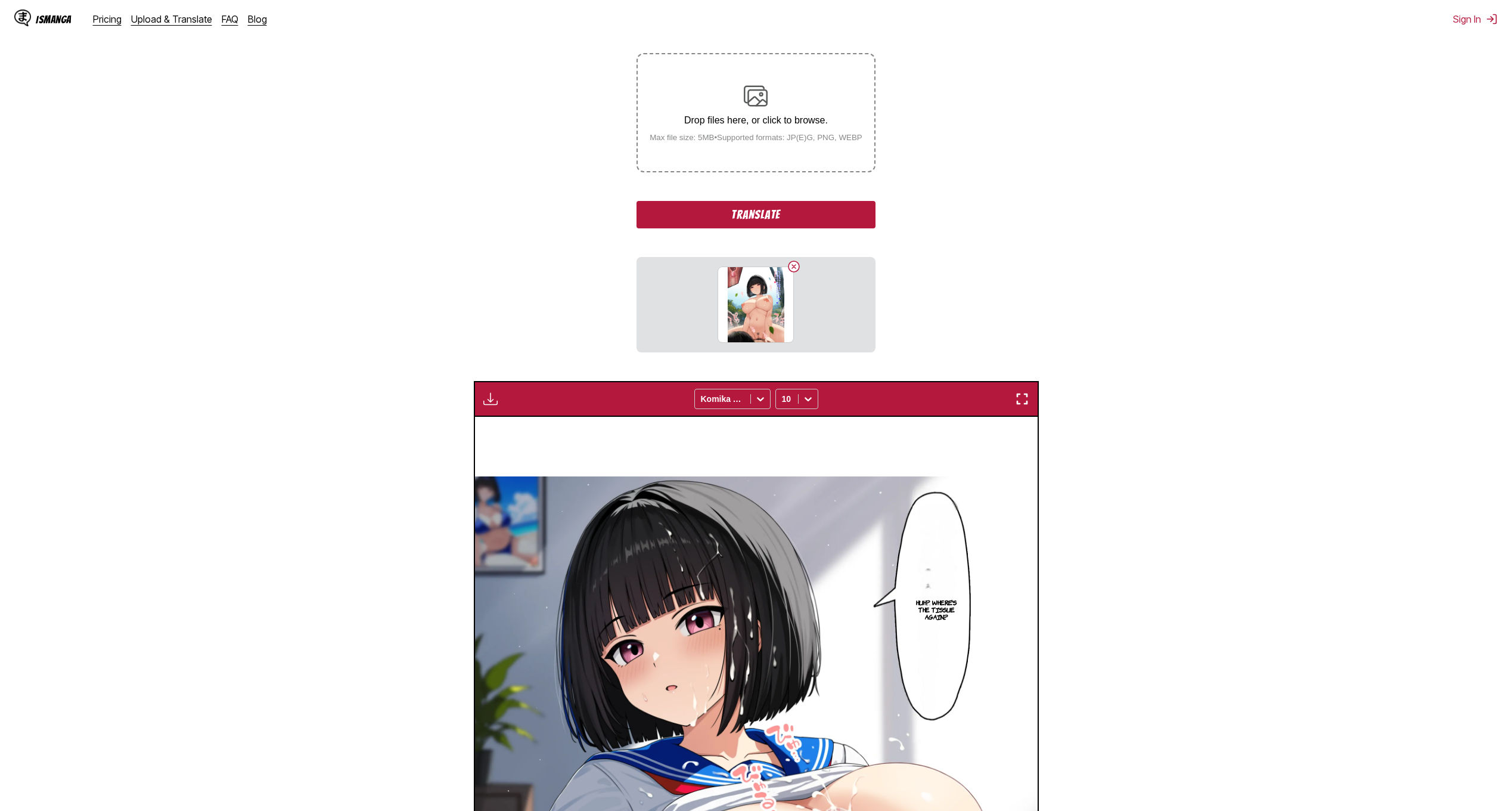
click at [753, 214] on button "Translate" at bounding box center [756, 214] width 238 height 27
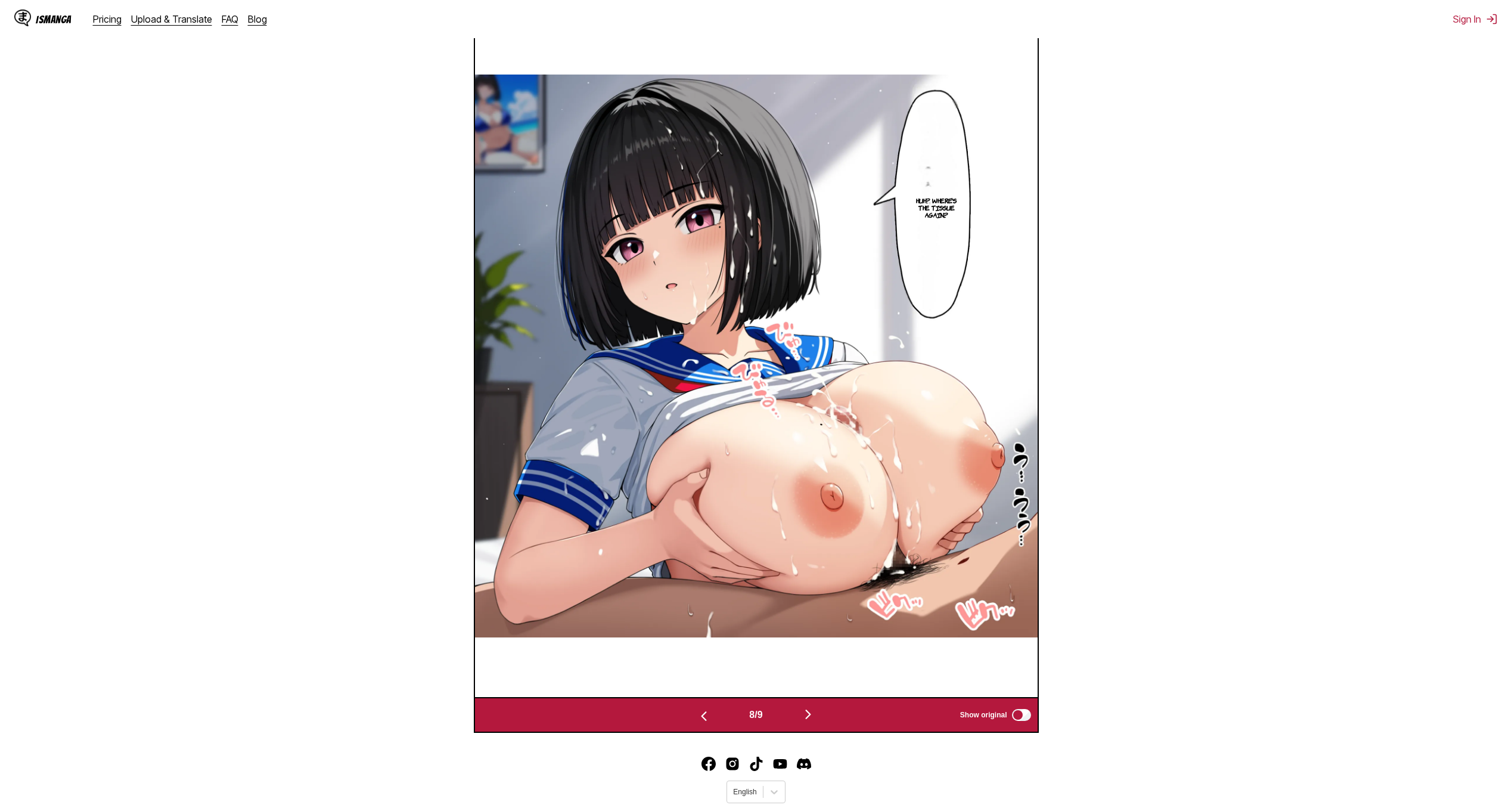
scroll to position [498, 0]
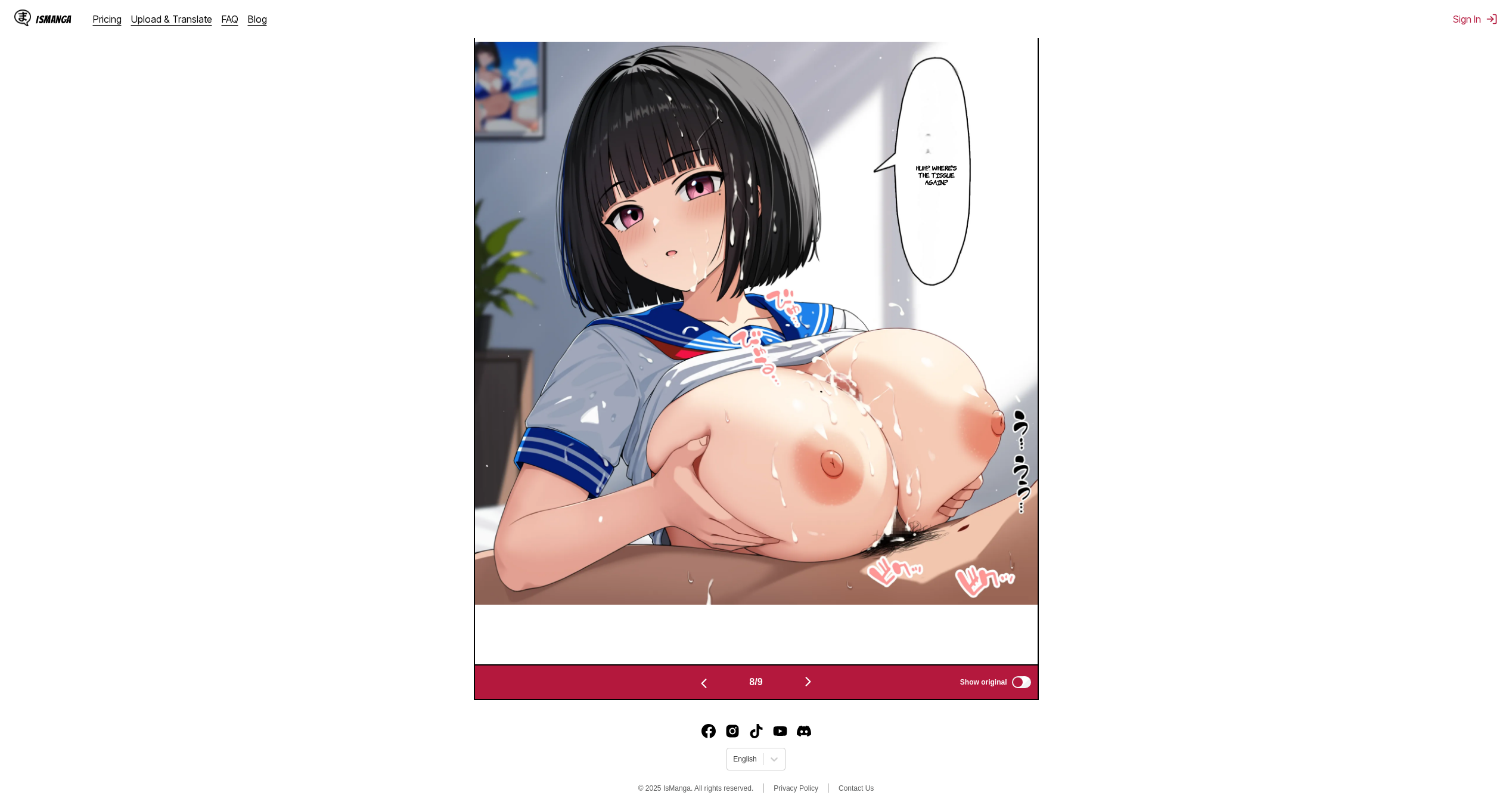
click at [810, 680] on img "button" at bounding box center [808, 681] width 15 height 15
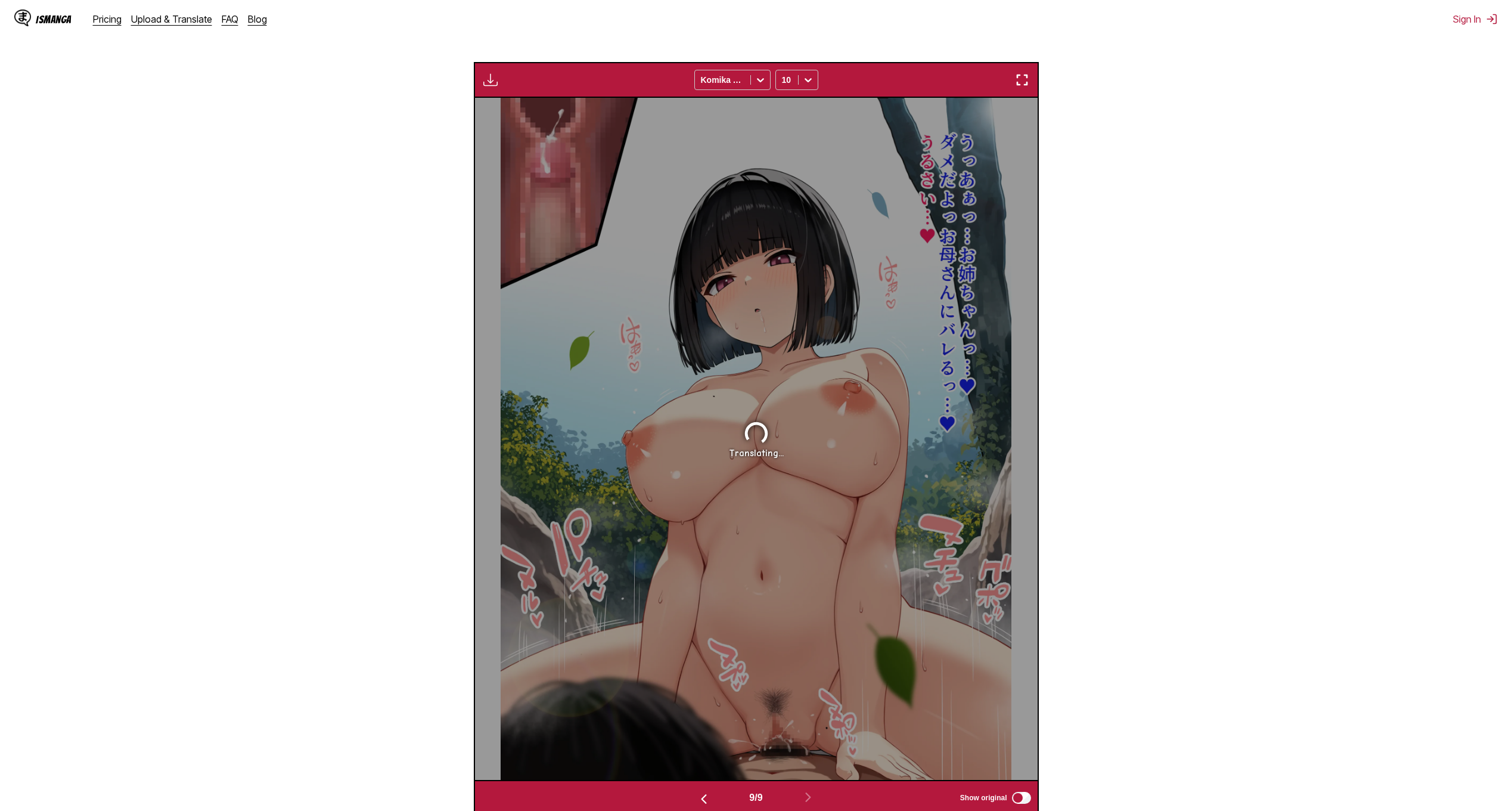
scroll to position [378, 0]
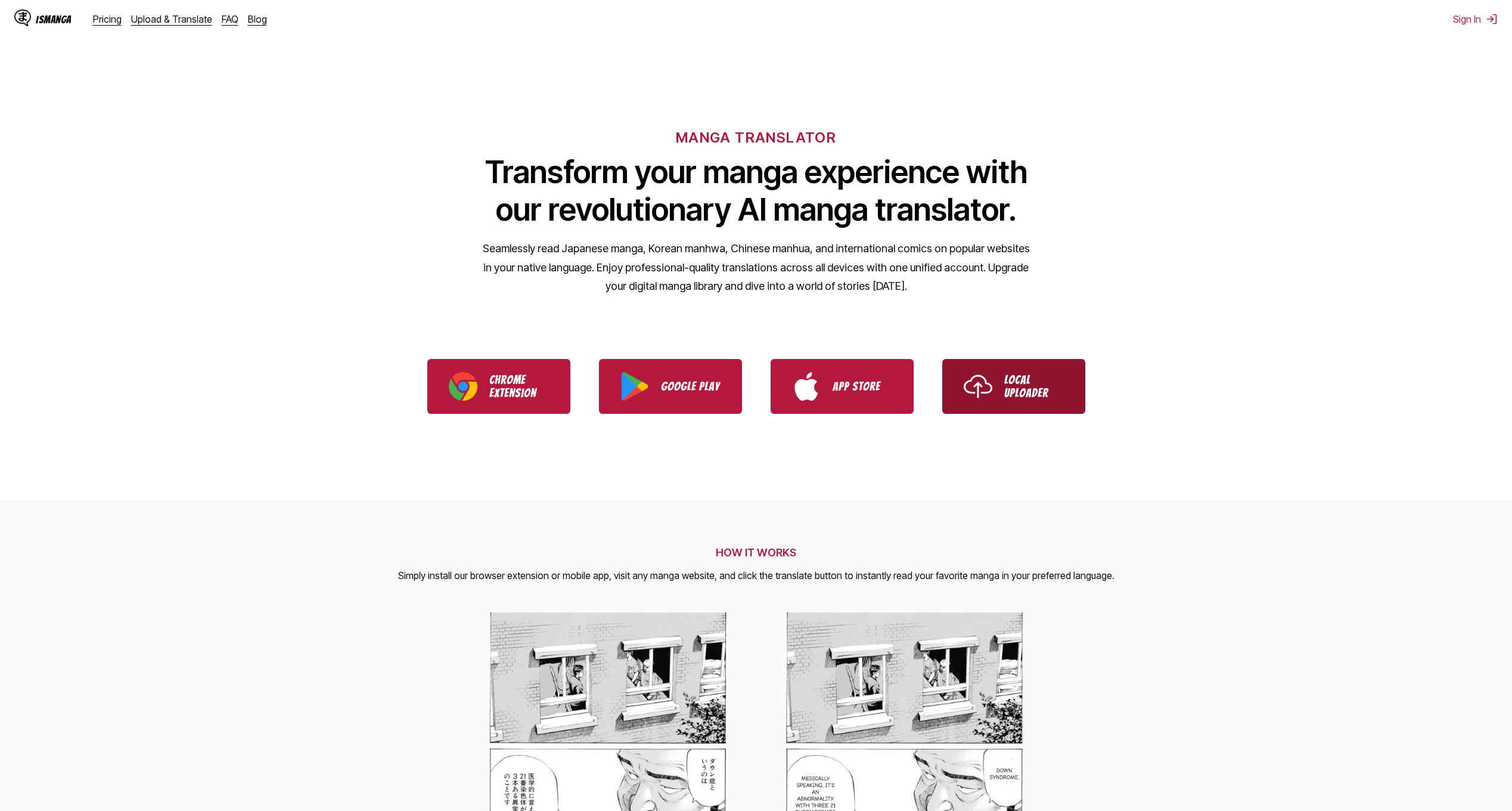
click at [978, 384] on img "Use IsManga Local Uploader" at bounding box center [978, 387] width 29 height 29
